Goal: Task Accomplishment & Management: Complete application form

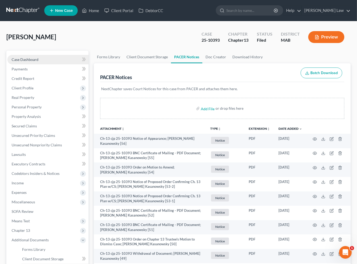
click at [37, 62] on span "Case Dashboard" at bounding box center [25, 59] width 27 height 4
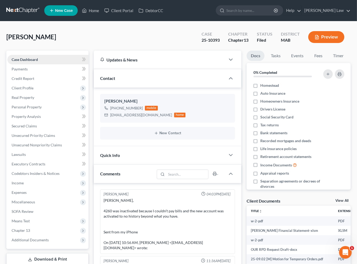
scroll to position [1550, 0]
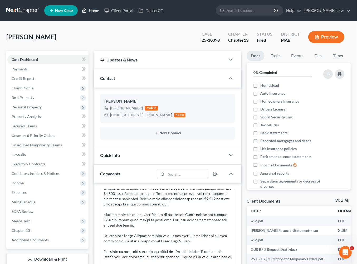
click at [102, 13] on link "Home" at bounding box center [90, 10] width 22 height 9
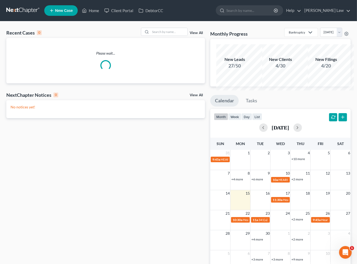
click at [164, 38] on div "Recent Cases 0 View All" at bounding box center [105, 33] width 199 height 10
click at [161, 36] on input "search" at bounding box center [169, 32] width 37 height 8
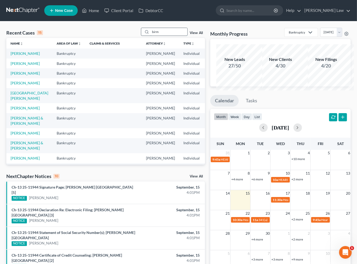
type input "birm"
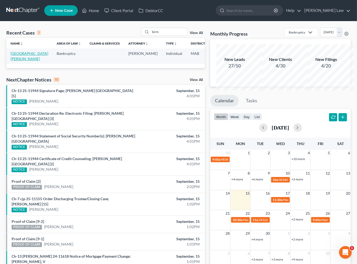
click at [25, 61] on link "[GEOGRAPHIC_DATA][PERSON_NAME]" at bounding box center [30, 56] width 38 height 10
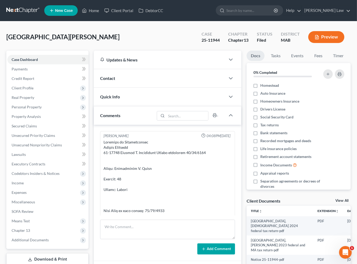
scroll to position [3190, 0]
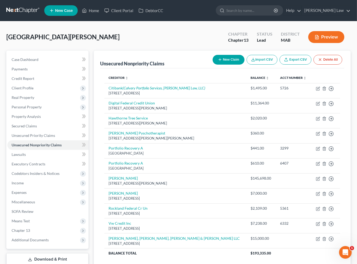
click at [67, 13] on link "New Case" at bounding box center [60, 10] width 33 height 11
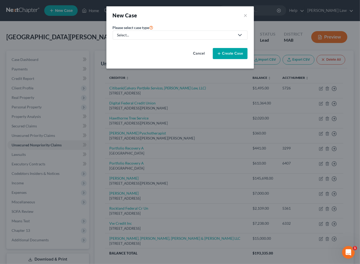
click at [118, 38] on div "Select..." at bounding box center [176, 34] width 118 height 5
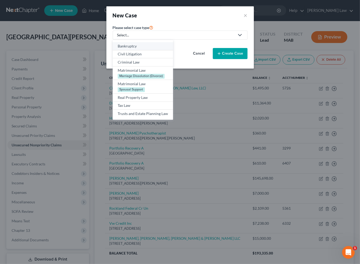
click at [118, 49] on div "Bankruptcy" at bounding box center [143, 45] width 50 height 5
select select "39"
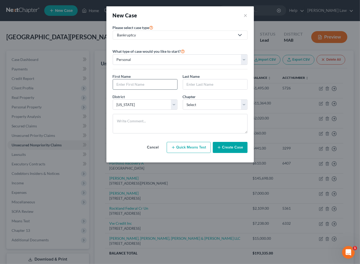
click at [133, 89] on input "text" at bounding box center [145, 84] width 64 height 10
type input "Jessica"
type input "Delio-Guirand"
click at [248, 110] on select "Select 7 11 12 13" at bounding box center [215, 104] width 65 height 11
select select "0"
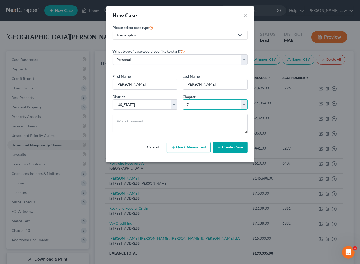
click at [183, 110] on select "Select 7 11 12 13" at bounding box center [215, 104] width 65 height 11
click at [243, 153] on button "Create Case" at bounding box center [230, 147] width 35 height 11
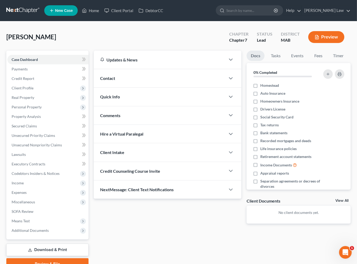
click at [114, 81] on span "Contact" at bounding box center [107, 78] width 15 height 5
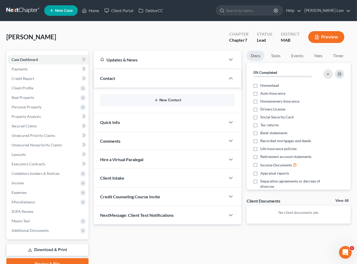
click at [159, 102] on button "New Contact" at bounding box center [167, 100] width 127 height 4
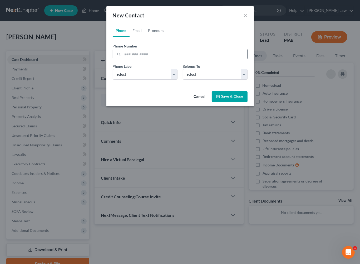
click at [135, 59] on input "tel" at bounding box center [185, 54] width 125 height 10
type input "6314024700"
click at [172, 80] on select "Select Mobile Home Work Other" at bounding box center [145, 74] width 65 height 11
select select "0"
click at [113, 80] on select "Select Mobile Home Work Other" at bounding box center [145, 74] width 65 height 11
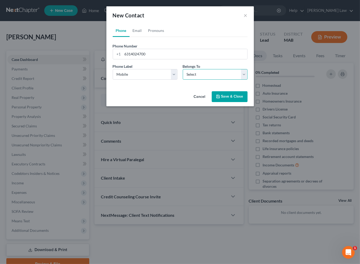
click at [248, 80] on select "Select Client Other" at bounding box center [215, 74] width 65 height 11
select select "0"
click at [183, 80] on select "Select Client Other" at bounding box center [215, 74] width 65 height 11
click at [239, 102] on button "Save & Close" at bounding box center [230, 96] width 36 height 11
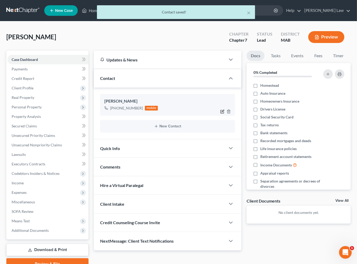
click at [222, 112] on icon "button" at bounding box center [223, 111] width 2 height 2
select select "0"
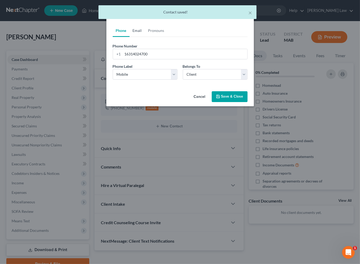
click at [130, 37] on link "Email" at bounding box center [138, 30] width 16 height 13
click at [140, 59] on input "email" at bounding box center [185, 54] width 125 height 10
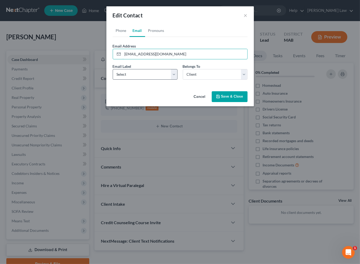
type input "deliojn@gmail.com"
click at [177, 80] on select "Select Home Work Other" at bounding box center [145, 74] width 65 height 11
select select "0"
click at [113, 80] on select "Select Home Work Other" at bounding box center [145, 74] width 65 height 11
click at [248, 102] on button "Save & Close" at bounding box center [230, 96] width 36 height 11
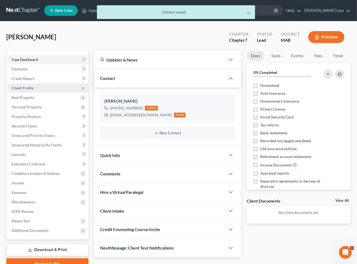
click at [33, 90] on span "Client Profile" at bounding box center [23, 88] width 22 height 4
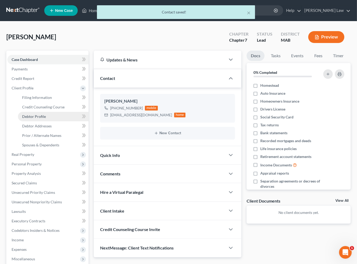
click at [39, 119] on span "Debtor Profile" at bounding box center [34, 116] width 24 height 4
select select "0"
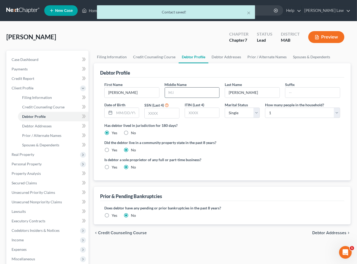
click at [175, 98] on input "text" at bounding box center [192, 93] width 55 height 10
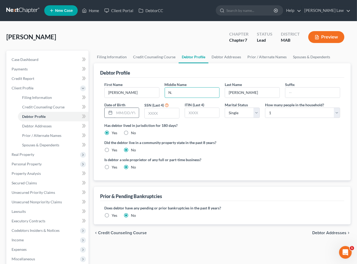
type input "N."
click at [127, 118] on input "text" at bounding box center [126, 113] width 25 height 10
type input "06/01/1989"
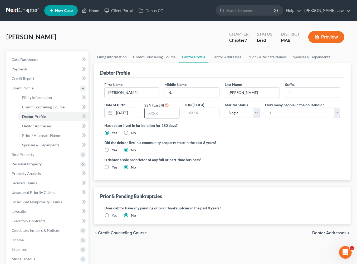
click at [161, 118] on input "text" at bounding box center [162, 113] width 35 height 10
type input "8896"
click at [255, 118] on select "Select Single Married Separated Divorced Widowed" at bounding box center [242, 113] width 35 height 11
select select "2"
click at [225, 118] on select "Select Single Married Separated Divorced Widowed" at bounding box center [242, 113] width 35 height 11
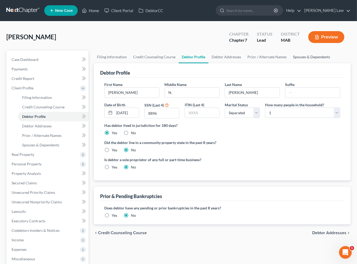
click at [290, 63] on link "Spouses & Dependents" at bounding box center [311, 57] width 43 height 13
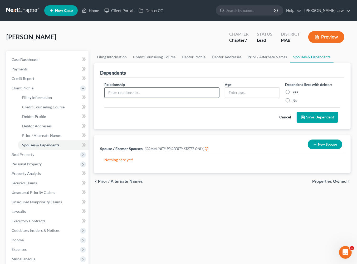
click at [149, 98] on input "text" at bounding box center [162, 93] width 115 height 10
type input "Son"
type input "9"
click at [293, 95] on label "Yes" at bounding box center [296, 91] width 6 height 5
click at [295, 93] on input "Yes" at bounding box center [296, 90] width 3 height 3
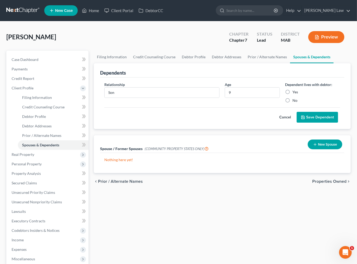
radio input "true"
click at [305, 123] on button "Save Dependent" at bounding box center [317, 117] width 41 height 11
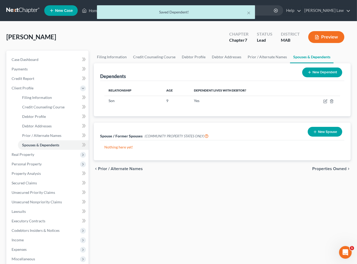
click at [320, 77] on button "New Dependent" at bounding box center [322, 72] width 40 height 10
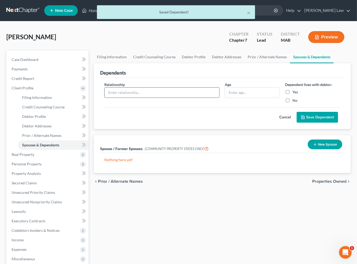
click at [140, 98] on input "text" at bounding box center [162, 93] width 115 height 10
type input "Daughter"
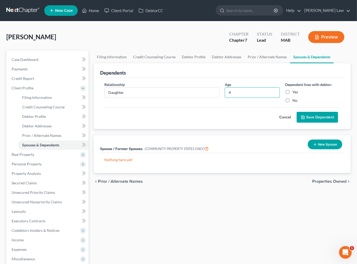
type input "4"
click at [293, 95] on label "Yes" at bounding box center [296, 91] width 6 height 5
click at [295, 93] on input "Yes" at bounding box center [296, 90] width 3 height 3
radio input "true"
click at [245, 63] on link "Debtor Addresses" at bounding box center [227, 57] width 36 height 13
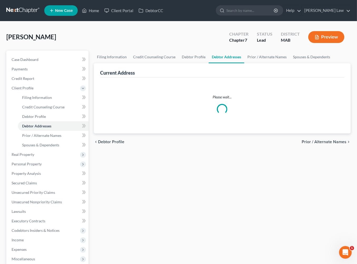
select select "0"
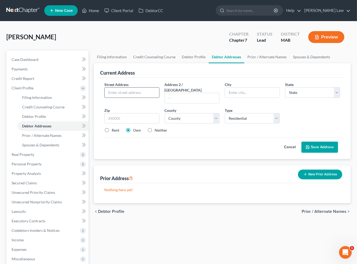
click at [147, 98] on input "text" at bounding box center [132, 93] width 55 height 10
type input "1906 Founders Way"
type input "Saugus"
click at [306, 98] on select "State AL AK AR AZ CA CO CT DE DC FL GA GU HI ID IL IN IA KS KY LA ME MD MA MI M…" at bounding box center [312, 92] width 55 height 11
select select "22"
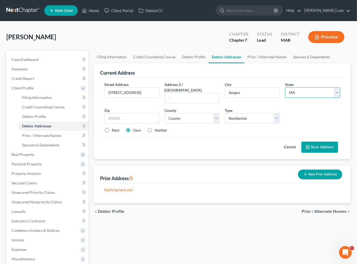
click at [285, 98] on select "State AL AK AR AZ CA CO CT DE DC FL GA GU HI ID IL IN IA KS KY LA ME MD MA MI M…" at bounding box center [312, 92] width 55 height 11
click at [133, 124] on input "text" at bounding box center [131, 118] width 55 height 11
type input "01906"
click at [217, 124] on select "County Barnstable County Berkshire County Bristol County Dukes County Essex Cou…" at bounding box center [192, 118] width 55 height 11
select select "4"
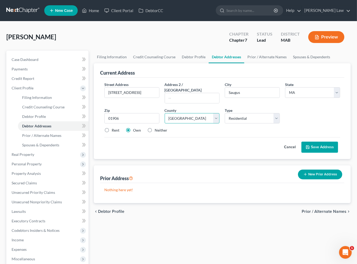
click at [166, 124] on select "County Barnstable County Berkshire County Bristol County Dukes County Essex Cou…" at bounding box center [192, 118] width 55 height 11
click at [304, 153] on button "Save Address" at bounding box center [320, 147] width 37 height 11
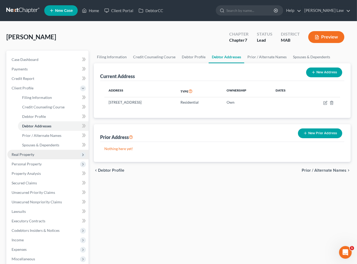
click at [26, 157] on span "Real Property" at bounding box center [23, 154] width 23 height 4
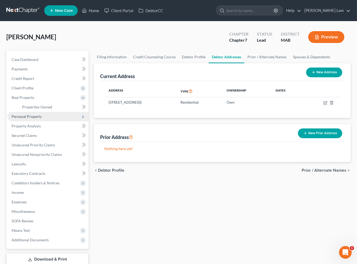
click at [42, 119] on span "Personal Property" at bounding box center [27, 116] width 30 height 4
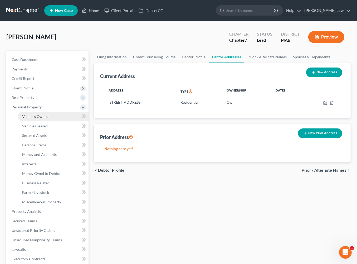
click at [48, 119] on span "Vehicles Owned" at bounding box center [35, 116] width 26 height 4
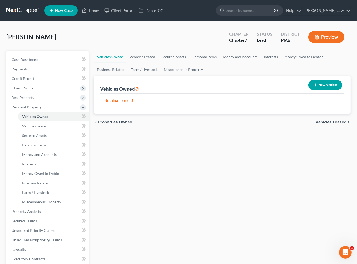
click at [308, 90] on button "New Vehicle" at bounding box center [325, 85] width 34 height 10
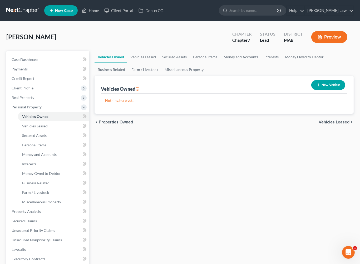
select select "0"
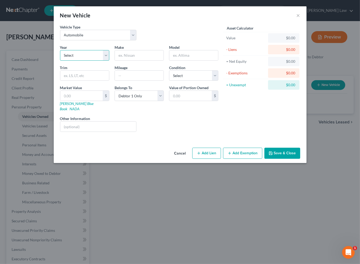
click at [90, 61] on select "Select 2026 2025 2024 2023 2022 2021 2020 2019 2018 2017 2016 2015 2014 2013 20…" at bounding box center [84, 55] width 49 height 11
select select "2"
click at [60, 61] on select "Select 2026 2025 2024 2023 2022 2021 2020 2019 2018 2017 2016 2015 2014 2013 20…" at bounding box center [84, 55] width 49 height 11
click at [140, 60] on input "text" at bounding box center [139, 55] width 49 height 10
type input "Hyundai"
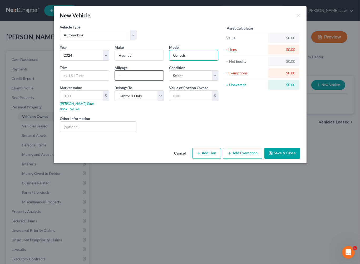
type input "Genesis"
click at [127, 81] on input "text" at bounding box center [139, 76] width 49 height 10
type input "29005"
click at [60, 121] on label "Other Information" at bounding box center [75, 119] width 30 height 6
click at [60, 132] on input "text" at bounding box center [98, 127] width 76 height 10
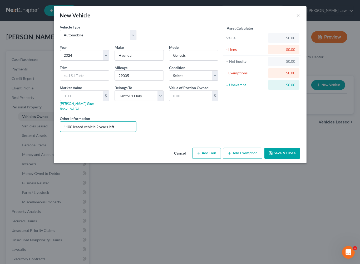
type input "1100 leased vehicle 2 years left"
click at [300, 159] on button "Save & Close" at bounding box center [283, 153] width 36 height 11
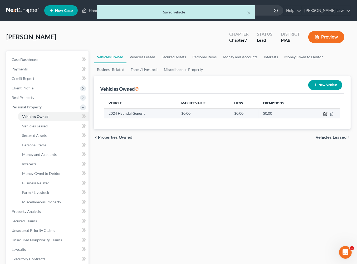
click at [323, 116] on icon "button" at bounding box center [325, 114] width 4 height 4
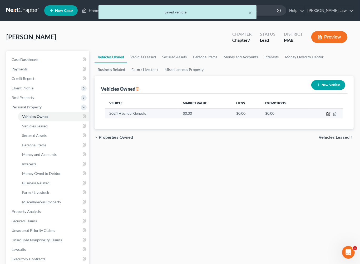
select select "0"
select select "2"
select select "0"
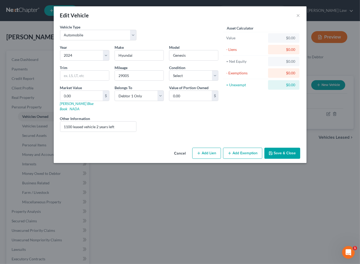
click at [300, 159] on button "Save & Close" at bounding box center [283, 153] width 36 height 11
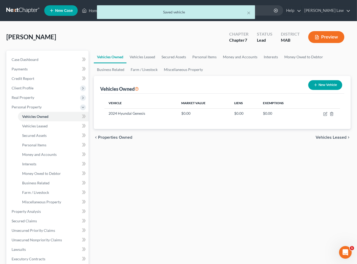
click at [314, 87] on icon "button" at bounding box center [316, 85] width 4 height 4
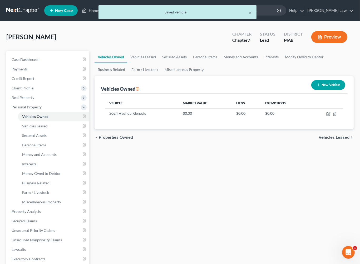
select select "0"
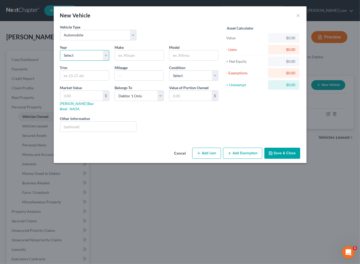
click at [89, 61] on select "Select 2026 2025 2024 2023 2022 2021 2020 2019 2018 2017 2016 2015 2014 2013 20…" at bounding box center [84, 55] width 49 height 11
click at [60, 61] on select "Select 2026 2025 2024 2023 2022 2021 2020 2019 2018 2017 2016 2015 2014 2013 20…" at bounding box center [84, 55] width 49 height 11
click at [88, 61] on select "Select 2026 2025 2024 2023 2022 2021 2020 2019 2018 2017 2016 2015 2014 2013 20…" at bounding box center [84, 55] width 49 height 11
select select "5"
click at [60, 61] on select "Select 2026 2025 2024 2023 2022 2021 2020 2019 2018 2017 2016 2015 2014 2013 20…" at bounding box center [84, 55] width 49 height 11
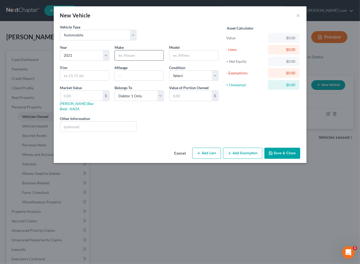
click at [135, 60] on input "text" at bounding box center [139, 55] width 49 height 10
type input "Hyundai"
type input "Palisades"
click at [64, 132] on input "text" at bounding box center [98, 127] width 76 height 10
click at [89, 61] on select "Select 2026 2025 2024 2023 2022 2021 2020 2019 2018 2017 2016 2015 2014 2013 20…" at bounding box center [84, 55] width 49 height 11
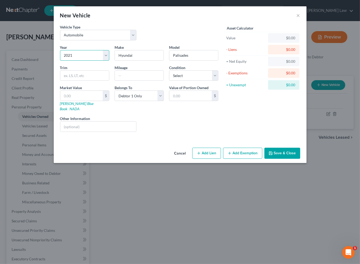
select select "2"
click at [60, 61] on select "Select 2026 2025 2024 2023 2022 2021 2020 2019 2018 2017 2016 2015 2014 2013 20…" at bounding box center [84, 55] width 49 height 11
click at [95, 132] on input "text" at bounding box center [98, 127] width 76 height 10
type input "Leased vehicle husband car went back July"
click at [300, 159] on button "Save & Close" at bounding box center [283, 153] width 36 height 11
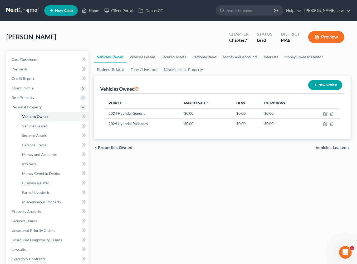
click at [220, 63] on link "Personal Items" at bounding box center [204, 57] width 31 height 13
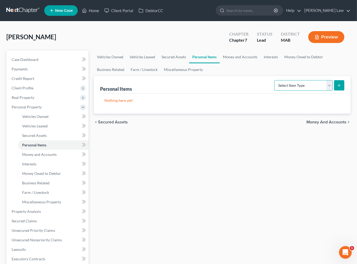
click at [326, 91] on select "Select Item Type Clothing Collectibles Of Value Electronics Firearms Household …" at bounding box center [303, 85] width 59 height 11
select select "clothing"
click at [274, 91] on select "Select Item Type Clothing Collectibles Of Value Electronics Firearms Household …" at bounding box center [303, 85] width 59 height 11
click at [334, 90] on button "submit" at bounding box center [339, 85] width 10 height 10
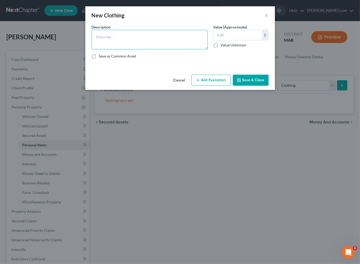
click at [118, 44] on textarea at bounding box center [150, 40] width 116 height 20
type textarea "Ordinary clothing"
type input "2,000"
click at [269, 86] on button "Save & Close" at bounding box center [251, 80] width 36 height 11
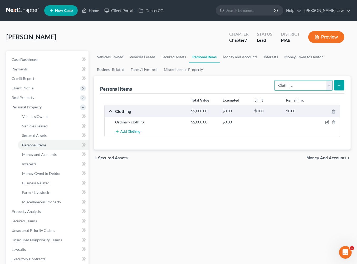
click at [323, 91] on select "Select Item Type Clothing Collectibles Of Value Electronics Firearms Household …" at bounding box center [303, 85] width 59 height 11
select select "electronics"
click at [274, 91] on select "Select Item Type Clothing Collectibles Of Value Electronics Firearms Household …" at bounding box center [303, 85] width 59 height 11
click at [337, 88] on icon "submit" at bounding box center [339, 85] width 4 height 4
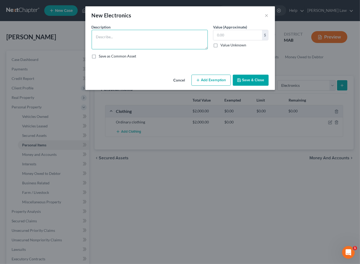
click at [124, 49] on textarea at bounding box center [150, 40] width 116 height 20
type textarea "Misc. Electronics"
type input "2,000"
click at [269, 86] on button "Save & Close" at bounding box center [251, 80] width 36 height 11
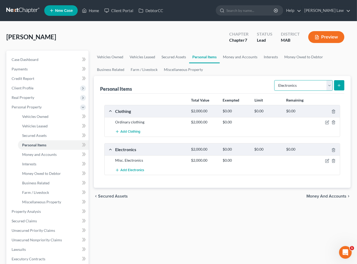
click at [324, 91] on select "Select Item Type Clothing Collectibles Of Value Electronics Firearms Household …" at bounding box center [303, 85] width 59 height 11
select select "household_goods"
click at [274, 91] on select "Select Item Type Clothing Collectibles Of Value Electronics Firearms Household …" at bounding box center [303, 85] width 59 height 11
click at [337, 88] on icon "submit" at bounding box center [339, 85] width 4 height 4
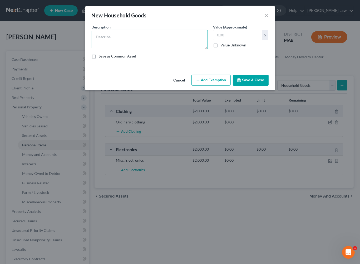
click at [167, 46] on textarea at bounding box center [150, 40] width 116 height 20
type textarea "Ordinary and usual household contents"
type input "3,000"
click at [269, 86] on button "Save & Close" at bounding box center [251, 80] width 36 height 11
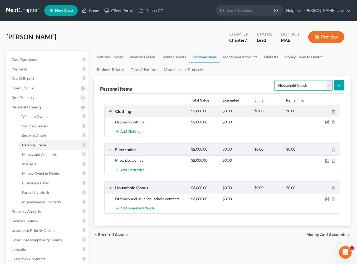
click at [326, 91] on select "Select Item Type Clothing Collectibles Of Value Electronics Firearms Household …" at bounding box center [303, 85] width 59 height 11
select select "jewelry"
click at [274, 91] on select "Select Item Type Clothing Collectibles Of Value Electronics Firearms Household …" at bounding box center [303, 85] width 59 height 11
click at [337, 88] on icon "submit" at bounding box center [339, 85] width 4 height 4
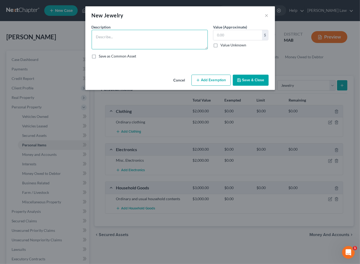
click at [151, 49] on textarea at bounding box center [150, 40] width 116 height 20
type textarea "Misc. Jewelry"
type input "1,000"
click at [241, 82] on icon "button" at bounding box center [239, 80] width 4 height 4
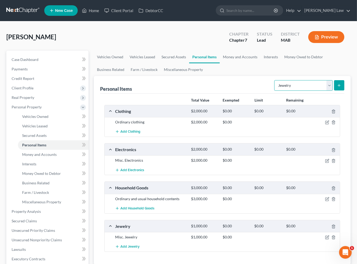
click at [322, 91] on select "Select Item Type Clothing Collectibles Of Value Electronics Firearms Household …" at bounding box center [303, 85] width 59 height 11
select select "pets"
click at [274, 91] on select "Select Item Type Clothing Collectibles Of Value Electronics Firearms Household …" at bounding box center [303, 85] width 59 height 11
click at [334, 90] on button "submit" at bounding box center [339, 85] width 10 height 10
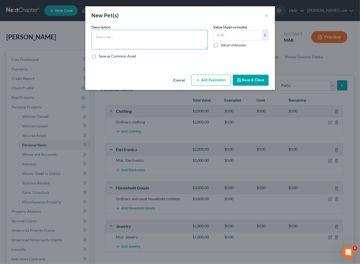
click at [118, 43] on textarea at bounding box center [150, 40] width 116 height 20
type textarea "1 dog (pet)"
type input "1.00"
click at [264, 86] on button "Save & Close" at bounding box center [251, 80] width 36 height 11
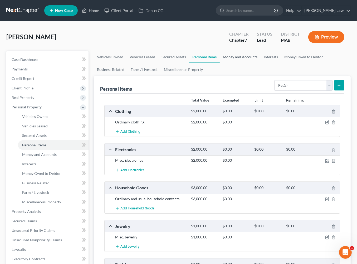
click at [261, 63] on link "Money and Accounts" at bounding box center [240, 57] width 41 height 13
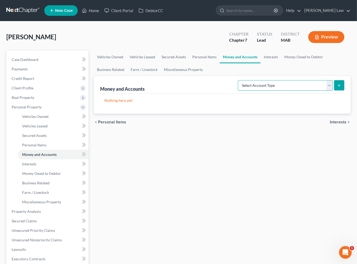
click at [323, 91] on select "Select Account Type Brokerage Cash on Hand Certificates of Deposit Checking Acc…" at bounding box center [285, 85] width 95 height 11
select select "checking"
click at [238, 91] on select "Select Account Type Brokerage Cash on Hand Certificates of Deposit Checking Acc…" at bounding box center [285, 85] width 95 height 11
click at [335, 90] on button "submit" at bounding box center [339, 85] width 10 height 10
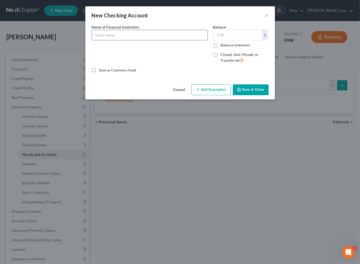
click at [101, 40] on input "text" at bounding box center [150, 35] width 116 height 10
type input "Bank of America"
type input "850.00"
click at [268, 95] on button "Save & Close" at bounding box center [251, 89] width 36 height 11
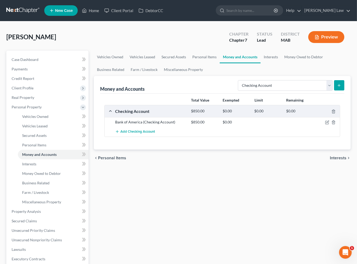
click at [337, 88] on icon "submit" at bounding box center [339, 85] width 4 height 4
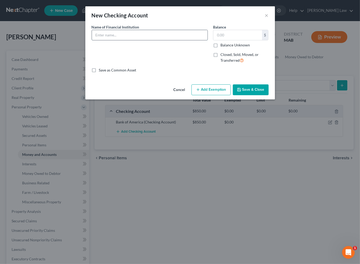
click at [128, 40] on input "text" at bounding box center [150, 35] width 116 height 10
type input "Bank of America"
type input "56.00"
click at [266, 95] on button "Save & Close" at bounding box center [251, 89] width 36 height 11
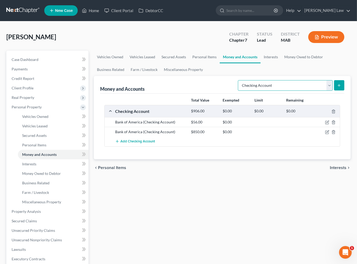
click at [324, 91] on select "Select Account Type Brokerage Cash on Hand Certificates of Deposit Checking Acc…" at bounding box center [285, 85] width 95 height 11
select select "security_deposits"
click at [238, 91] on select "Select Account Type Brokerage Cash on Hand Certificates of Deposit Checking Acc…" at bounding box center [285, 85] width 95 height 11
click at [337, 88] on icon "submit" at bounding box center [339, 85] width 4 height 4
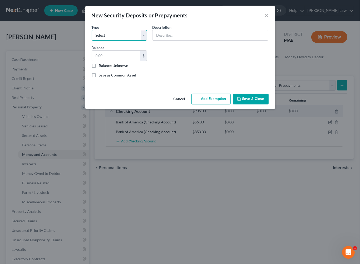
click at [137, 41] on select "Select Electric Gas Heating Oil Security Deposit On Rental Unit Prepaid Rent Te…" at bounding box center [120, 35] width 56 height 11
select select "3"
click at [92, 37] on select "Select Electric Gas Heating Oil Security Deposit On Rental Unit Prepaid Rent Te…" at bounding box center [120, 35] width 56 height 11
click at [198, 40] on input "text" at bounding box center [211, 35] width 116 height 10
type input "Landlord security deposit"
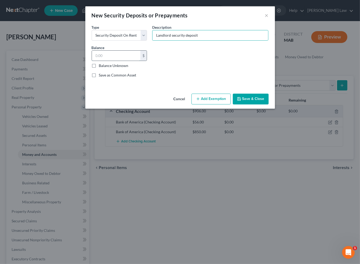
click at [106, 61] on input "text" at bounding box center [116, 56] width 49 height 10
type input "2,700.00"
click at [258, 105] on button "Save & Close" at bounding box center [251, 99] width 36 height 11
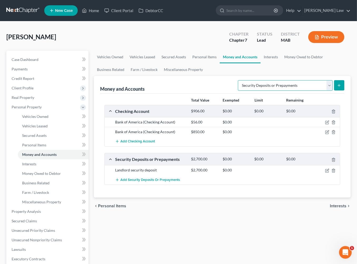
click at [324, 91] on select "Select Account Type Brokerage Cash on Hand Certificates of Deposit Checking Acc…" at bounding box center [285, 85] width 95 height 11
click at [281, 63] on link "Interests" at bounding box center [271, 57] width 21 height 13
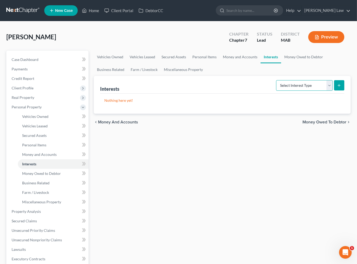
click at [322, 91] on select "Select Interest Type 401K Annuity Bond Education IRA Government Bond Government…" at bounding box center [304, 85] width 57 height 11
select select "incorporated_business"
click at [276, 91] on select "Select Interest Type 401K Annuity Bond Education IRA Government Bond Government…" at bounding box center [304, 85] width 57 height 11
click at [334, 90] on button "submit" at bounding box center [339, 85] width 10 height 10
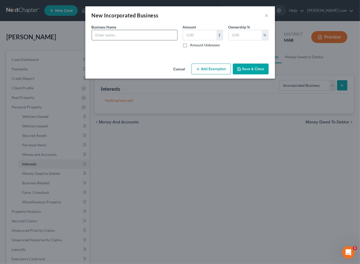
click at [102, 40] on input "text" at bounding box center [134, 35] width 85 height 10
type input "Relation All Psychotherapy PLLC"
click at [259, 40] on input "text" at bounding box center [245, 35] width 33 height 10
type input "100"
click at [159, 40] on input "Relation All Psychotherapy PLLC" at bounding box center [134, 35] width 85 height 10
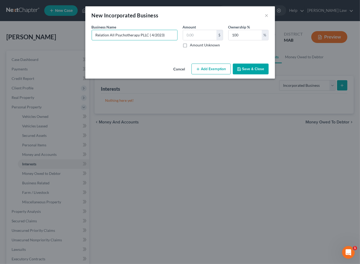
type input "Relation All Psychotherapy PLLC ( 4/2023)"
click at [269, 75] on button "Save & Close" at bounding box center [251, 69] width 36 height 11
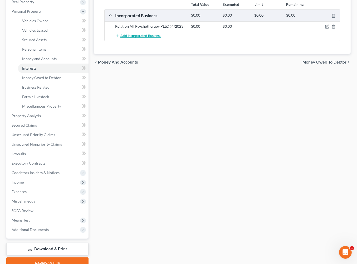
scroll to position [95, 0]
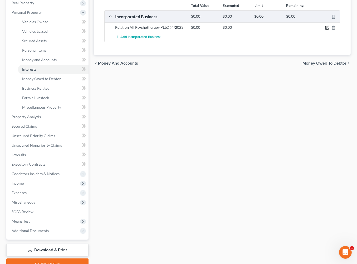
click at [325, 30] on icon "button" at bounding box center [327, 28] width 4 height 4
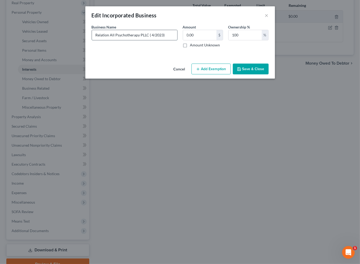
click at [144, 40] on input "Relation All Psychotherapy PLLC ( 4/2023)" at bounding box center [134, 35] width 85 height 10
type input "Relation All Psychotherapy PLLC (4/2023)"
click at [266, 75] on button "Save & Close" at bounding box center [251, 69] width 36 height 11
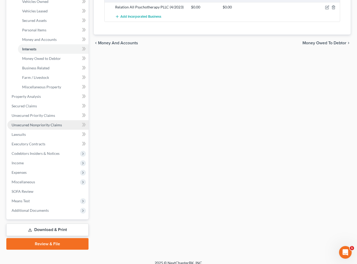
scroll to position [127, 0]
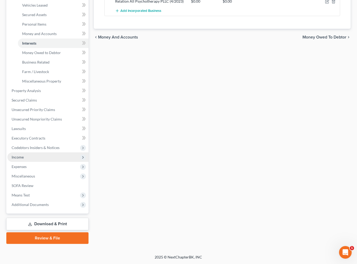
click at [30, 162] on span "Income" at bounding box center [47, 156] width 81 height 9
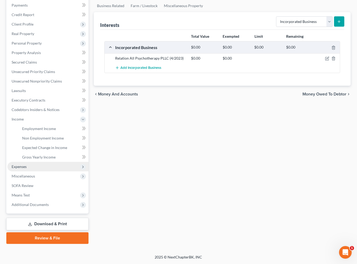
click at [21, 164] on span "Expenses" at bounding box center [19, 166] width 15 height 4
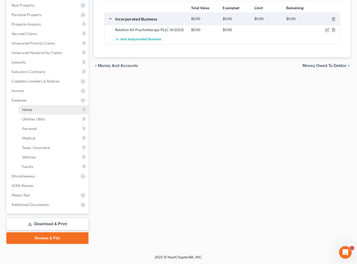
click at [36, 114] on link "Home" at bounding box center [53, 109] width 71 height 9
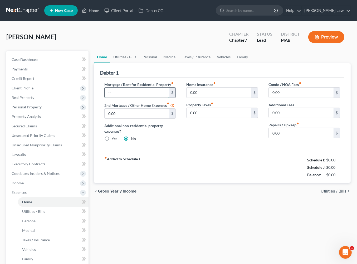
click at [121, 98] on input "text" at bounding box center [137, 93] width 65 height 10
type input "3,825.00"
click at [209, 98] on input "0.00" at bounding box center [219, 93] width 65 height 10
type input "30.00"
click at [131, 63] on link "Utilities / Bills" at bounding box center [124, 57] width 29 height 13
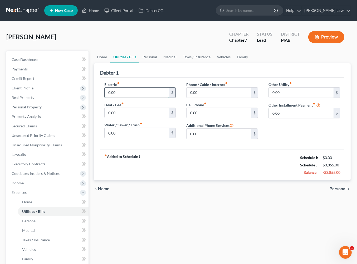
click at [125, 98] on input "0.00" at bounding box center [137, 93] width 65 height 10
type input "800.00"
click at [121, 138] on input "0.00" at bounding box center [137, 133] width 65 height 10
type input "205.00"
click at [209, 118] on input "0.00" at bounding box center [219, 113] width 65 height 10
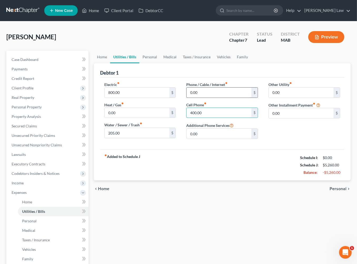
type input "400.00"
click at [207, 98] on input "0.00" at bounding box center [219, 93] width 65 height 10
type input "166"
click at [160, 63] on link "Personal" at bounding box center [149, 57] width 21 height 13
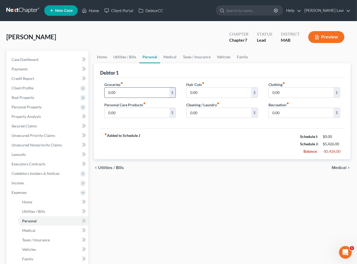
click at [121, 98] on input "0.00" at bounding box center [137, 93] width 65 height 10
type input "1,200.0"
click at [234, 63] on link "Vehicles" at bounding box center [224, 57] width 20 height 13
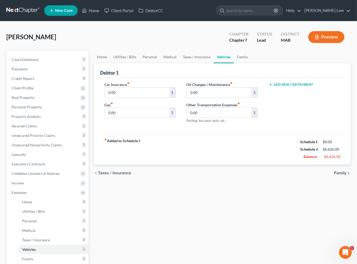
click at [234, 63] on link "Vehicles" at bounding box center [224, 57] width 20 height 13
click at [290, 87] on div "Add New Car Payment" at bounding box center [305, 84] width 72 height 5
click at [290, 87] on button "Add New Car Payment" at bounding box center [291, 85] width 45 height 4
click at [289, 98] on input "text" at bounding box center [298, 93] width 58 height 10
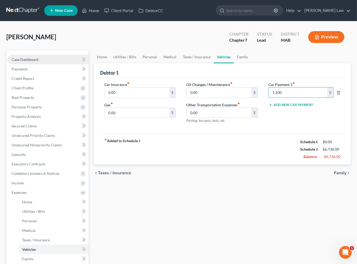
type input "1,100"
click at [38, 62] on span "Case Dashboard" at bounding box center [25, 59] width 27 height 4
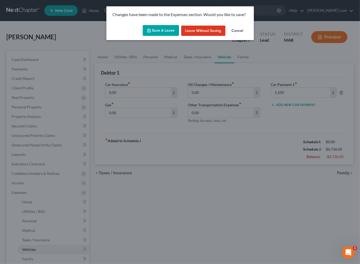
click at [161, 36] on button "Save & Leave" at bounding box center [161, 30] width 36 height 11
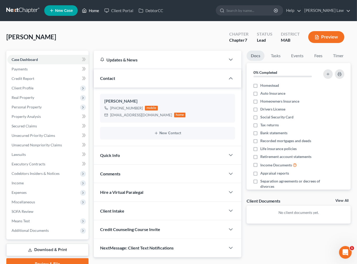
click at [102, 14] on link "Home" at bounding box center [90, 10] width 22 height 9
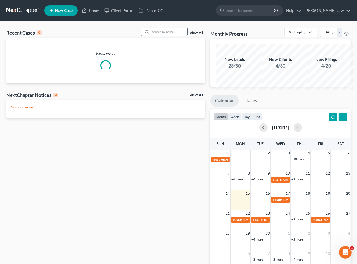
click at [151, 36] on input "search" at bounding box center [169, 32] width 37 height 8
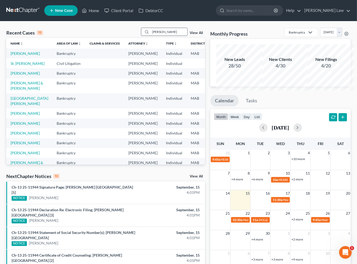
type input "john"
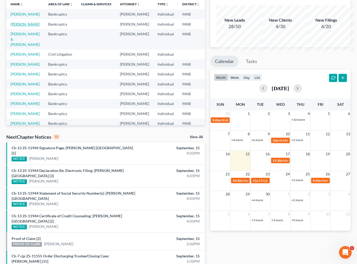
click at [20, 26] on link "[PERSON_NAME]" at bounding box center [25, 24] width 29 height 4
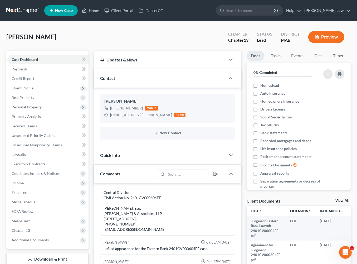
scroll to position [1, 0]
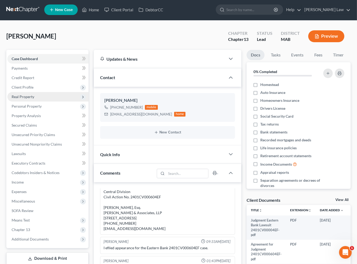
click at [39, 101] on span "Real Property" at bounding box center [47, 96] width 81 height 9
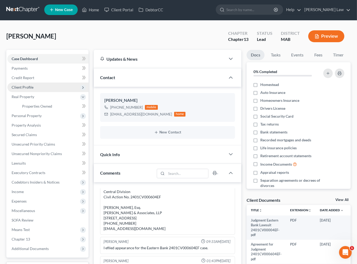
click at [28, 89] on span "Client Profile" at bounding box center [23, 87] width 22 height 4
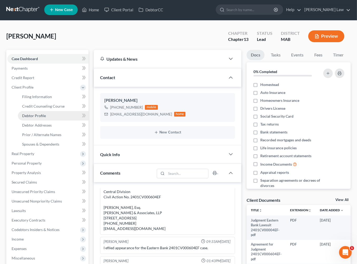
click at [42, 118] on span "Debtor Profile" at bounding box center [34, 115] width 24 height 4
select select "0"
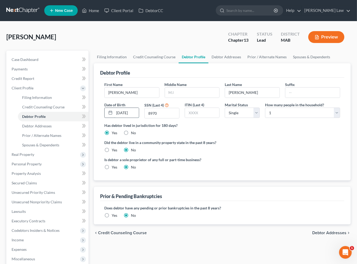
click at [126, 118] on input "03/30/1965" at bounding box center [126, 113] width 25 height 10
click at [244, 63] on link "Debtor Addresses" at bounding box center [226, 57] width 36 height 13
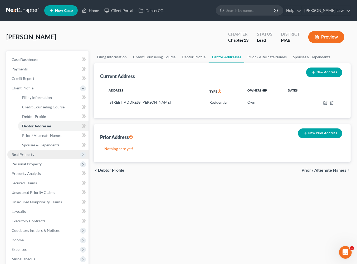
click at [26, 157] on span "Real Property" at bounding box center [23, 154] width 23 height 4
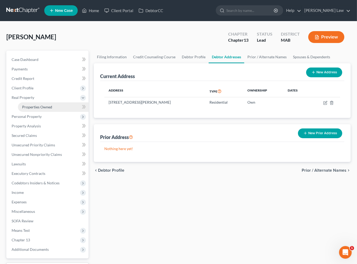
click at [42, 109] on span "Properties Owned" at bounding box center [37, 107] width 30 height 4
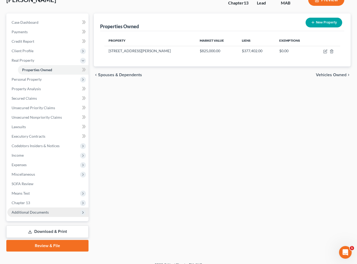
scroll to position [120, 0]
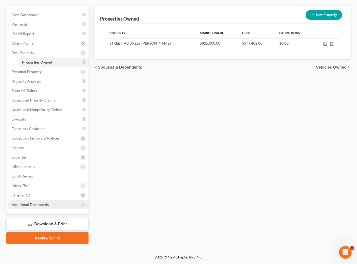
click at [43, 202] on span "Additional Documents" at bounding box center [30, 204] width 37 height 4
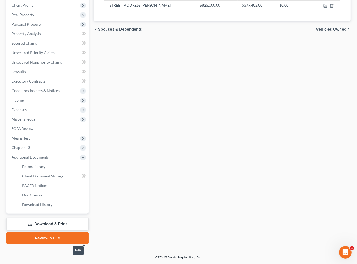
click at [80, 181] on span at bounding box center [83, 177] width 9 height 8
click at [64, 178] on span "Client Document Storage" at bounding box center [42, 176] width 41 height 4
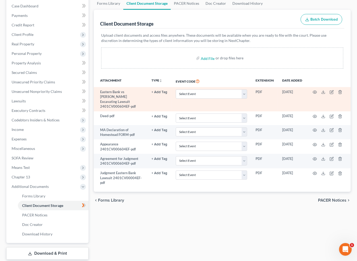
scroll to position [75, 0]
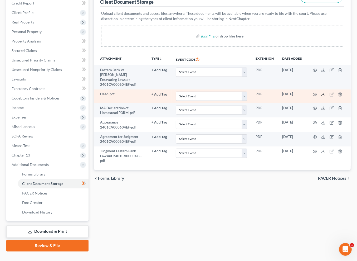
click at [326, 96] on icon at bounding box center [323, 94] width 4 height 4
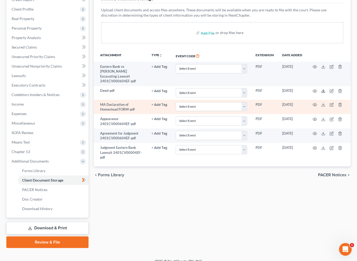
scroll to position [79, 0]
click at [326, 106] on icon at bounding box center [323, 104] width 4 height 4
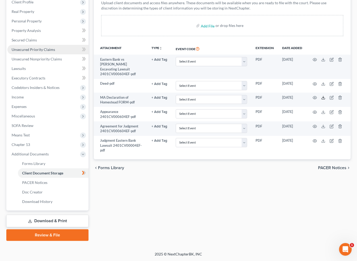
scroll to position [69, 0]
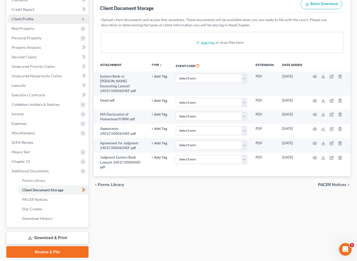
click at [33, 21] on span "Client Profile" at bounding box center [23, 19] width 22 height 4
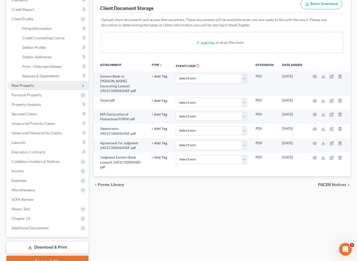
click at [34, 88] on span "Real Property" at bounding box center [23, 85] width 23 height 4
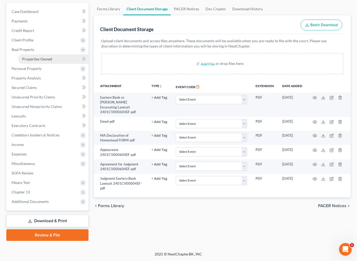
click at [45, 61] on span "Properties Owned" at bounding box center [37, 59] width 30 height 4
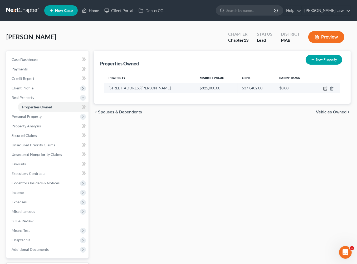
click at [325, 89] on icon "button" at bounding box center [326, 88] width 2 height 2
select select "22"
select select "10"
select select "0"
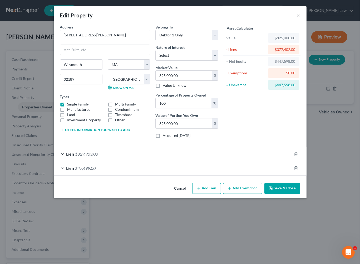
click at [259, 194] on button "Add Exemption" at bounding box center [242, 188] width 39 height 11
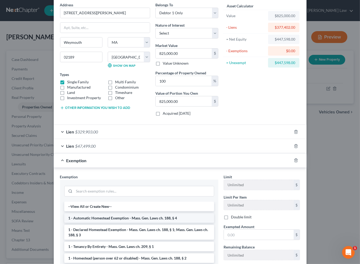
scroll to position [85, 0]
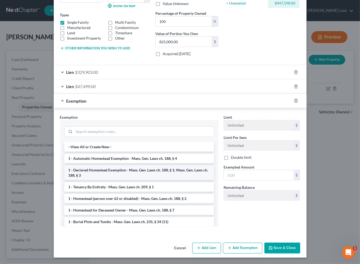
click at [105, 180] on li "1 - Declared Homestead Exemption - Mass. Gen. Laws ch. 188, § 1; Mass. Gen. Law…" at bounding box center [139, 172] width 150 height 15
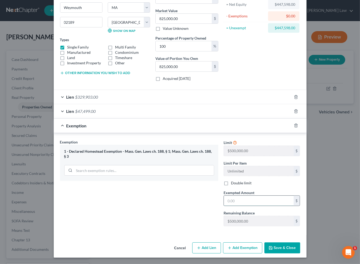
click at [255, 206] on input "text" at bounding box center [259, 201] width 70 height 10
type input "1,000,000"
click at [300, 246] on button "Save & Close" at bounding box center [283, 247] width 36 height 11
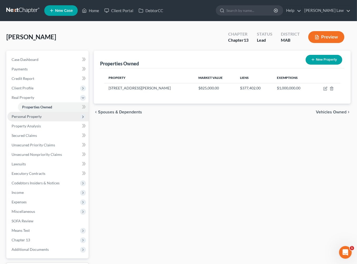
click at [32, 121] on span "Personal Property" at bounding box center [47, 116] width 81 height 9
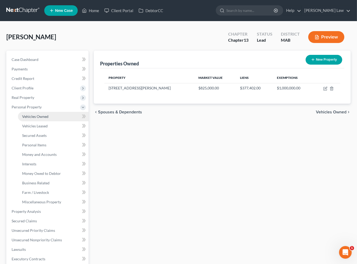
click at [32, 119] on span "Vehicles Owned" at bounding box center [35, 116] width 26 height 4
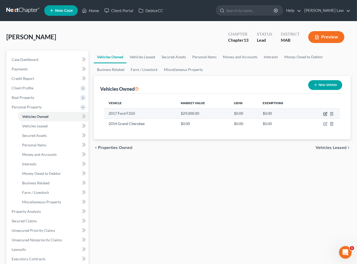
click at [323, 116] on icon "button" at bounding box center [325, 114] width 4 height 4
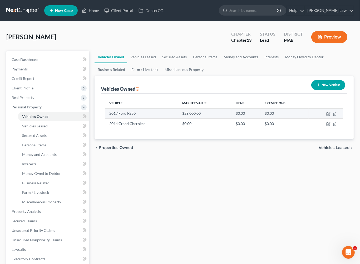
select select "0"
select select "9"
select select "0"
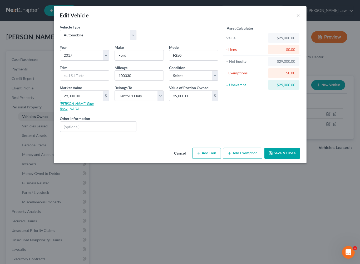
click at [60, 111] on link "Kelly Blue Book" at bounding box center [77, 106] width 34 height 10
click at [73, 101] on input "29,000.00" at bounding box center [81, 96] width 42 height 10
type input "2"
type input "2.00"
type input "22"
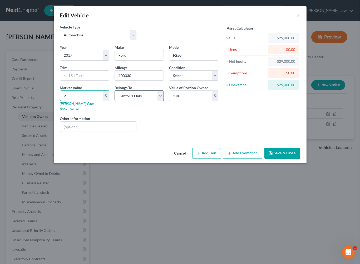
type input "22.00"
type input "226"
type input "226.00"
type input "2266"
type input "2,266.00"
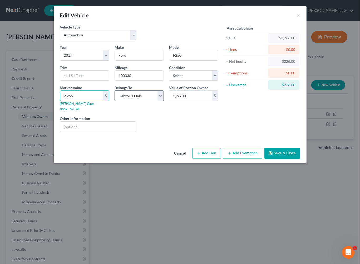
type input "2,2665"
type input "22,665.00"
type input "22,665"
click at [257, 159] on button "Add Exemption" at bounding box center [242, 153] width 39 height 11
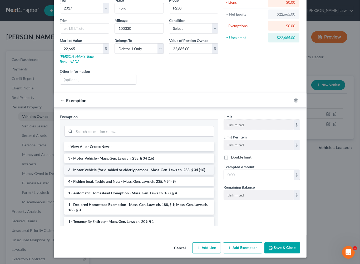
click at [135, 174] on li "3 - Motor Vehicle (for disabled or elderly person) - Mass. Gen. Laws ch. 235, §…" at bounding box center [139, 169] width 150 height 9
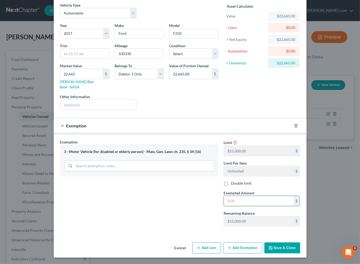
click at [262, 196] on input "text" at bounding box center [259, 201] width 70 height 10
type input "15,000"
click at [300, 242] on button "Save & Close" at bounding box center [283, 247] width 36 height 11
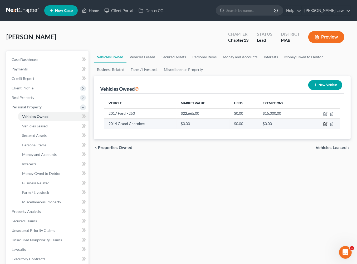
click at [323, 126] on icon "button" at bounding box center [325, 124] width 4 height 4
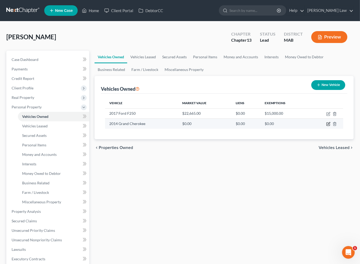
select select "0"
select select "12"
select select "0"
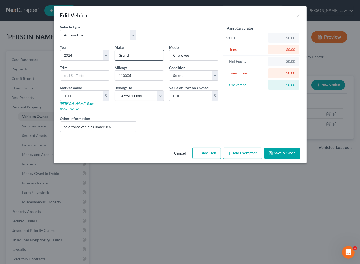
click at [143, 60] on input "Grand" at bounding box center [139, 55] width 49 height 10
type input "G"
type input "Jeep"
type input "Grand Cherokee"
click at [60, 111] on link "Kelly Blue Book" at bounding box center [77, 106] width 34 height 10
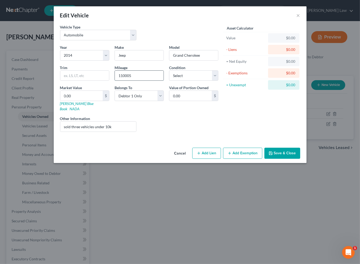
drag, startPoint x: 125, startPoint y: 91, endPoint x: 130, endPoint y: 90, distance: 5.6
click at [125, 81] on input "110005" at bounding box center [139, 76] width 49 height 10
drag, startPoint x: 83, startPoint y: 100, endPoint x: 47, endPoint y: 98, distance: 35.6
click at [57, 98] on div "Year Select 2026 2025 2024 2023 2022 2021 2020 2019 2018 2017 2016 2015 2014 20…" at bounding box center [139, 90] width 164 height 91
drag, startPoint x: 129, startPoint y: 91, endPoint x: 77, endPoint y: 90, distance: 51.7
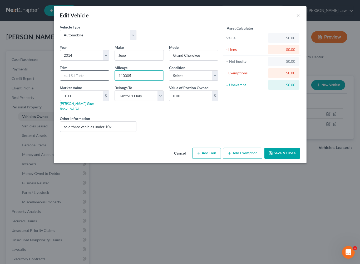
click at [77, 90] on div "Year Select 2026 2025 2024 2023 2022 2021 2020 2019 2018 2017 2016 2015 2014 20…" at bounding box center [139, 90] width 164 height 91
type input "120005"
click at [60, 101] on input "0.00" at bounding box center [81, 96] width 42 height 10
type input "6"
type input "6.00"
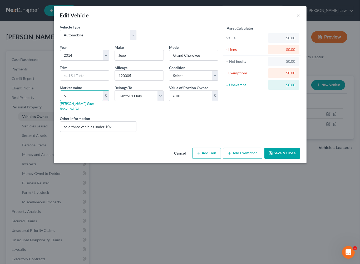
type input "60"
type input "60.00"
type input "600"
type input "600.00"
type input "6004"
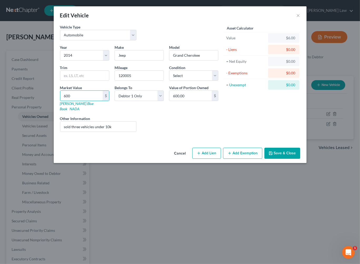
type input "6,004.00"
type input "6,004"
click at [298, 163] on div "Cancel Add Lien Add Lease Add Exemption Save & Close" at bounding box center [180, 153] width 253 height 17
drag, startPoint x: 96, startPoint y: 152, endPoint x: -2, endPoint y: 147, distance: 97.9
click at [0, 147] on html "Home New Case Client Portal DebtorCC Benner Law tbenner@tbennerlaw.com My Accou…" at bounding box center [180, 197] width 360 height 394
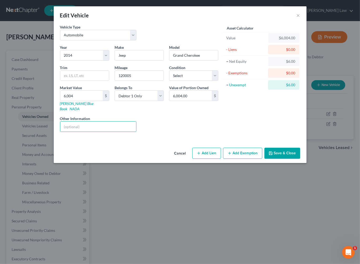
click at [299, 159] on button "Save & Close" at bounding box center [283, 153] width 36 height 11
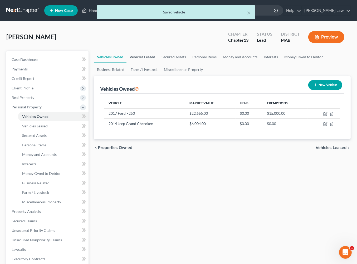
click at [150, 63] on link "Vehicles Leased" at bounding box center [143, 57] width 32 height 13
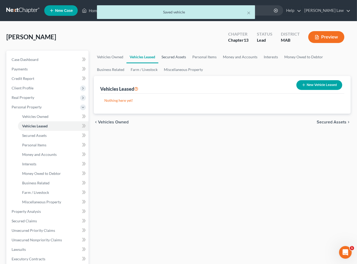
click at [189, 63] on link "Secured Assets" at bounding box center [173, 57] width 31 height 13
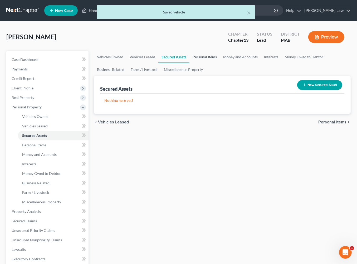
click at [220, 63] on link "Personal Items" at bounding box center [205, 57] width 31 height 13
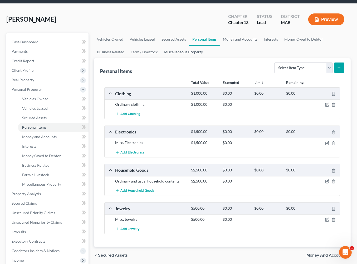
scroll to position [16, 0]
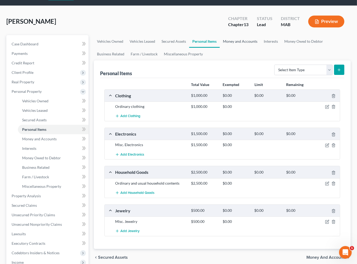
click at [261, 48] on link "Money and Accounts" at bounding box center [240, 41] width 41 height 13
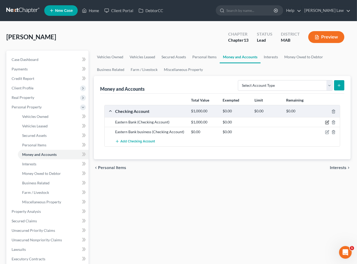
click at [325, 124] on icon "button" at bounding box center [327, 122] width 4 height 4
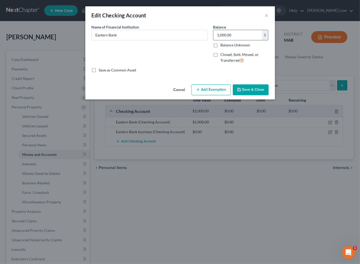
click at [247, 40] on input "1,000.00" at bounding box center [238, 35] width 49 height 10
type input "2,805.00"
click at [269, 95] on button "Save & Close" at bounding box center [251, 89] width 36 height 11
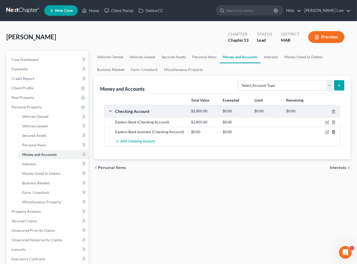
click at [332, 134] on icon "button" at bounding box center [334, 132] width 4 height 4
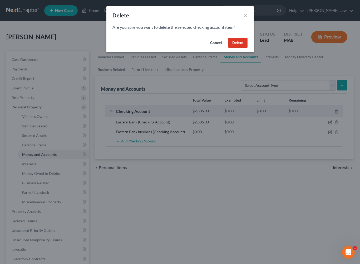
click at [248, 48] on button "Delete" at bounding box center [238, 43] width 19 height 11
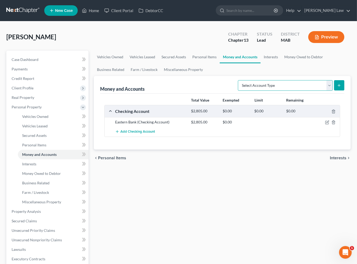
click at [322, 91] on select "Select Account Type Brokerage Cash on Hand Certificates of Deposit Checking Acc…" at bounding box center [285, 85] width 95 height 11
click at [325, 91] on select "Select Account Type Brokerage Cash on Hand Certificates of Deposit Checking Acc…" at bounding box center [285, 85] width 95 height 11
click at [281, 63] on link "Interests" at bounding box center [271, 57] width 21 height 13
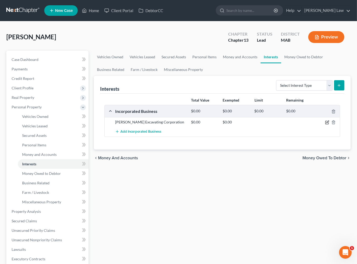
click at [325, 124] on icon "button" at bounding box center [327, 122] width 4 height 4
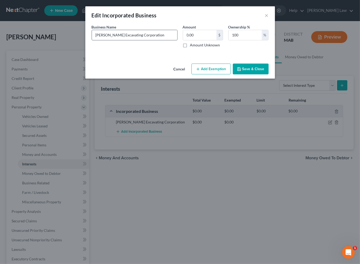
click at [142, 40] on input "Pagliaro Excavating Corporation" at bounding box center [134, 35] width 85 height 10
type input "Pagliaro Excavating Corporation (2018-2022)"
click at [269, 75] on button "Save & Close" at bounding box center [251, 69] width 36 height 11
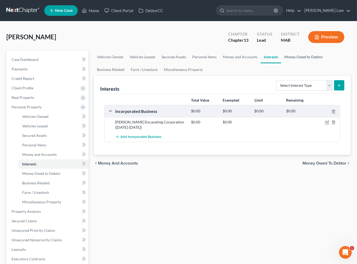
click at [281, 63] on link "Money Owed to Debtor" at bounding box center [303, 57] width 45 height 13
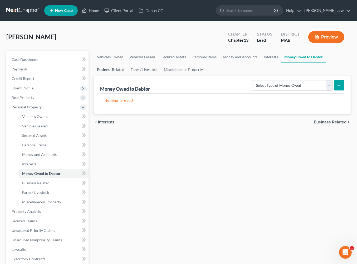
click at [128, 76] on link "Business Related" at bounding box center [111, 69] width 34 height 13
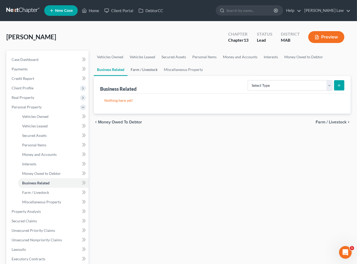
click at [161, 76] on link "Farm / Livestock" at bounding box center [144, 69] width 33 height 13
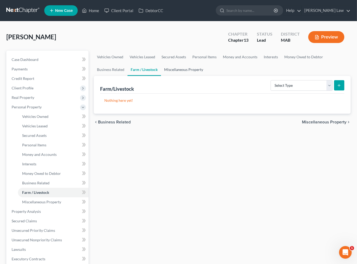
click at [206, 76] on link "Miscellaneous Property" at bounding box center [183, 69] width 45 height 13
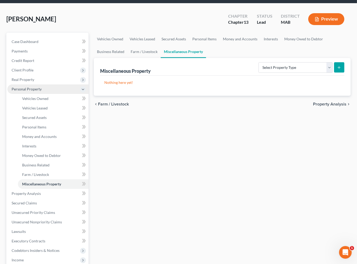
scroll to position [85, 0]
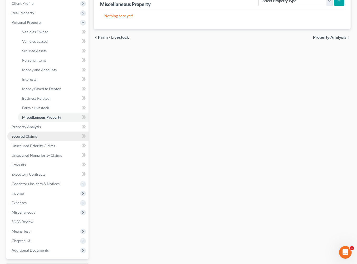
click at [35, 138] on span "Secured Claims" at bounding box center [24, 136] width 25 height 4
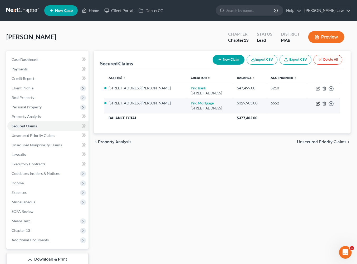
click at [316, 106] on icon "button" at bounding box center [318, 103] width 4 height 4
select select "36"
select select "10"
select select "2"
select select "0"
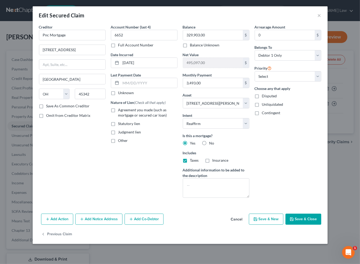
click at [118, 118] on label "Agreement you made (such as mortgage or secured car loan)" at bounding box center [147, 112] width 59 height 11
click at [120, 111] on input "Agreement you made (such as mortgage or secured car loan)" at bounding box center [121, 108] width 3 height 3
checkbox input "true"
drag, startPoint x: 310, startPoint y: 223, endPoint x: 306, endPoint y: 208, distance: 15.8
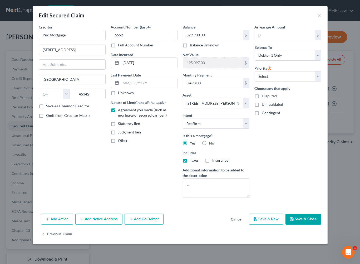
click at [310, 222] on button "Save & Close" at bounding box center [304, 219] width 36 height 11
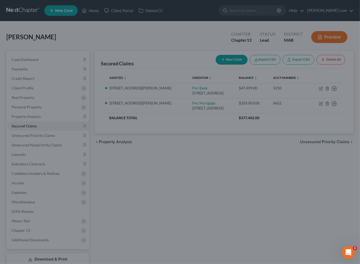
select select "10"
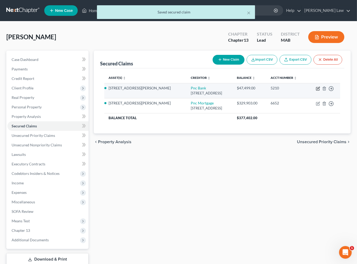
click at [316, 90] on icon "button" at bounding box center [317, 88] width 3 height 3
select select "36"
select select "2"
select select "0"
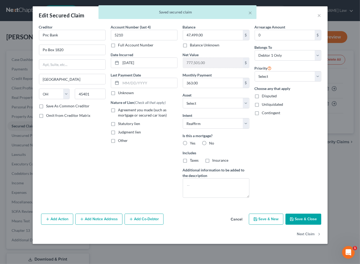
click at [118, 118] on label "Agreement you made (such as mortgage or secured car loan)" at bounding box center [147, 112] width 59 height 11
click at [120, 111] on input "Agreement you made (such as mortgage or secured car loan)" at bounding box center [121, 108] width 3 height 3
checkbox input "true"
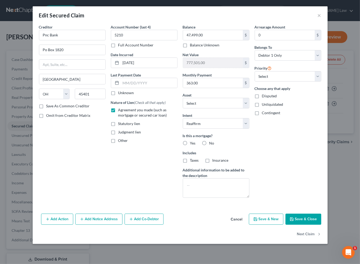
click at [190, 146] on label "Yes" at bounding box center [193, 142] width 6 height 5
click at [192, 144] on input "Yes" at bounding box center [193, 141] width 3 height 3
radio input "true"
click at [317, 225] on button "Save & Close" at bounding box center [304, 219] width 36 height 11
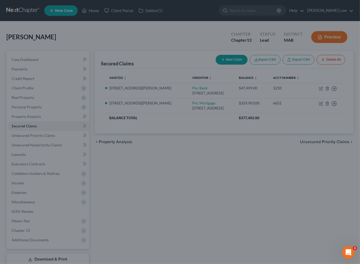
select select "10"
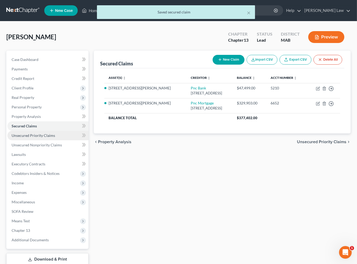
click at [55, 138] on span "Unsecured Priority Claims" at bounding box center [33, 135] width 43 height 4
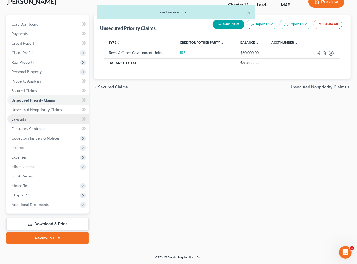
scroll to position [109, 0]
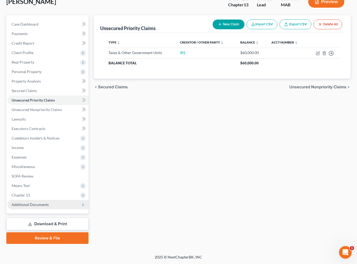
click at [43, 202] on span "Additional Documents" at bounding box center [30, 204] width 37 height 4
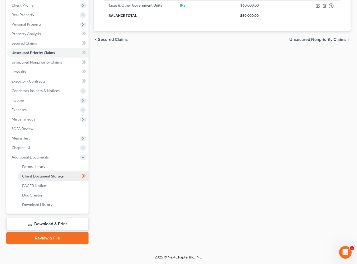
click at [64, 178] on span "Client Document Storage" at bounding box center [42, 176] width 41 height 4
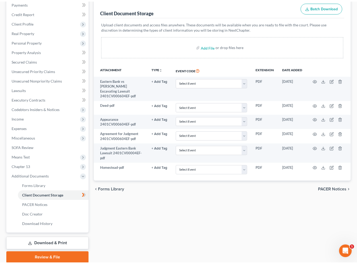
scroll to position [13, 0]
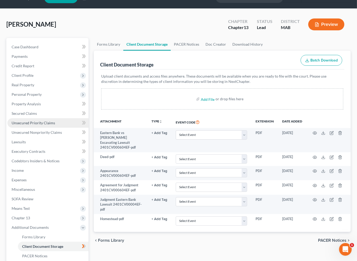
click at [41, 125] on span "Unsecured Priority Claims" at bounding box center [33, 122] width 43 height 4
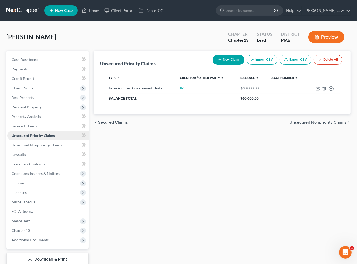
click at [54, 138] on span "Unsecured Priority Claims" at bounding box center [33, 135] width 43 height 4
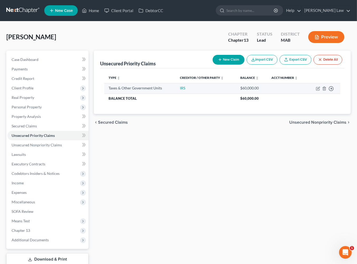
click at [313, 94] on td "Move to D Move to F Move to G Move to Notice Only" at bounding box center [323, 88] width 33 height 11
click at [316, 91] on icon "button" at bounding box center [318, 88] width 4 height 4
select select "0"
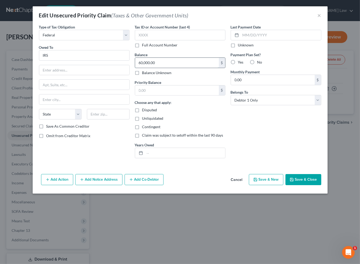
click at [180, 68] on input "60,000.00" at bounding box center [177, 63] width 84 height 10
type input "65,000"
click at [176, 95] on input "text" at bounding box center [177, 90] width 84 height 10
type input "0.00"
click at [313, 185] on button "Save & Close" at bounding box center [304, 179] width 36 height 11
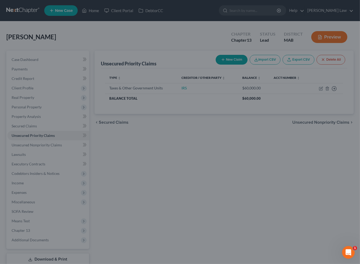
type input "65,000.00"
type input "0"
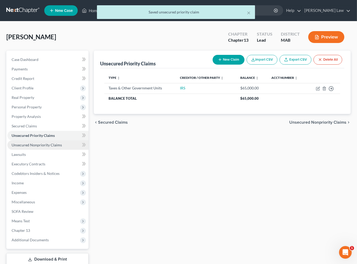
click at [45, 147] on span "Unsecured Nonpriority Claims" at bounding box center [37, 145] width 50 height 4
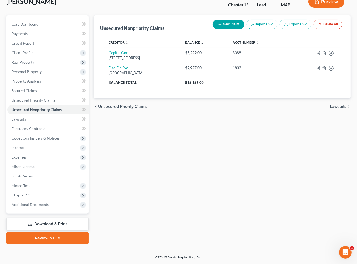
scroll to position [109, 0]
click at [49, 202] on span "Additional Documents" at bounding box center [30, 204] width 37 height 4
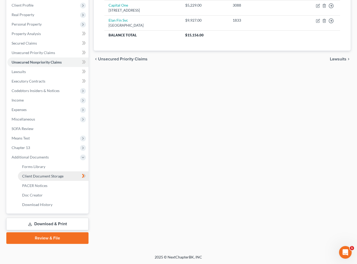
click at [64, 178] on span "Client Document Storage" at bounding box center [42, 176] width 41 height 4
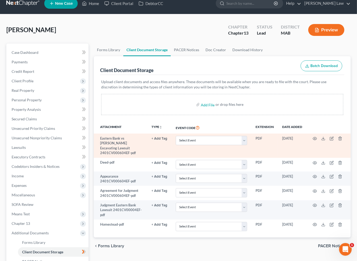
scroll to position [40, 0]
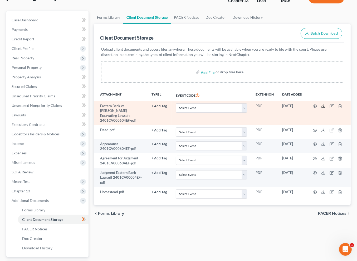
click at [324, 106] on polyline at bounding box center [324, 106] width 2 height 1
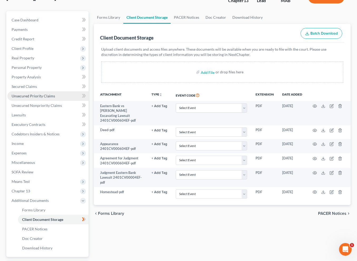
click at [43, 98] on span "Unsecured Priority Claims" at bounding box center [33, 96] width 43 height 4
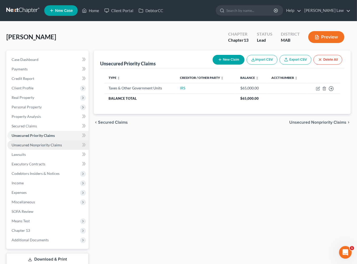
drag, startPoint x: 59, startPoint y: 181, endPoint x: 59, endPoint y: 178, distance: 3.2
click at [59, 147] on span "Unsecured Nonpriority Claims" at bounding box center [37, 145] width 50 height 4
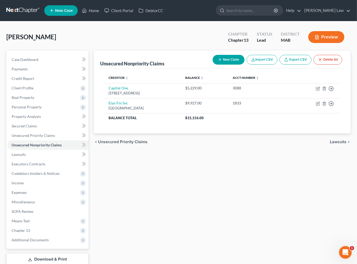
click at [218, 62] on icon "button" at bounding box center [220, 59] width 4 height 4
select select "0"
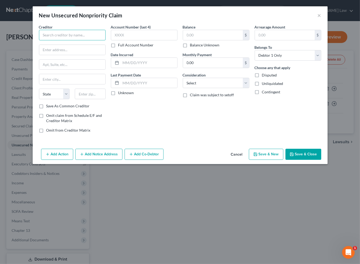
click at [70, 40] on input "text" at bounding box center [72, 35] width 67 height 11
type input "Eastern Bank"
click at [220, 40] on input "text" at bounding box center [213, 35] width 60 height 10
click at [322, 160] on button "Save & Close" at bounding box center [304, 154] width 36 height 11
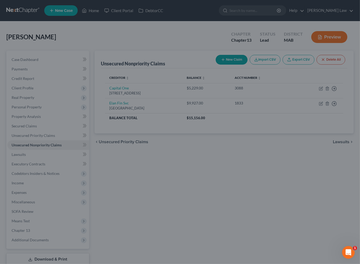
type input "50,000.00"
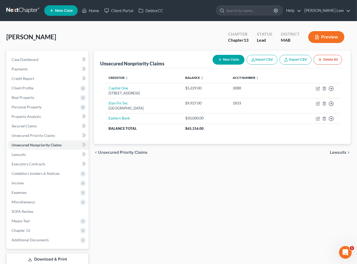
click at [213, 65] on button "New Claim" at bounding box center [229, 60] width 32 height 10
select select "0"
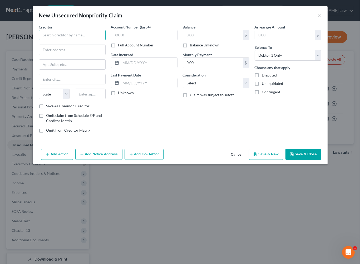
click at [53, 40] on input "text" at bounding box center [72, 35] width 67 height 11
drag, startPoint x: 200, startPoint y: 42, endPoint x: 204, endPoint y: 46, distance: 4.8
click at [201, 40] on input "text" at bounding box center [213, 35] width 60 height 10
type input "Elan"
click at [322, 160] on button "Save & Close" at bounding box center [304, 154] width 36 height 11
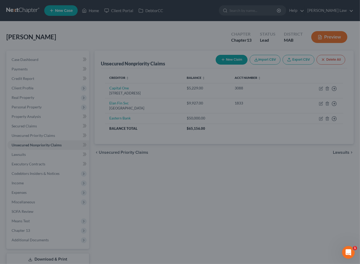
type input "39,000.00"
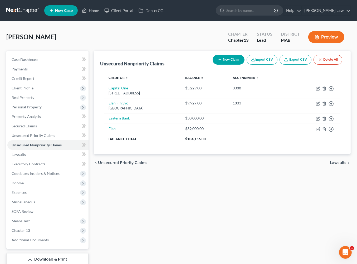
click at [213, 65] on button "New Claim" at bounding box center [229, 60] width 32 height 10
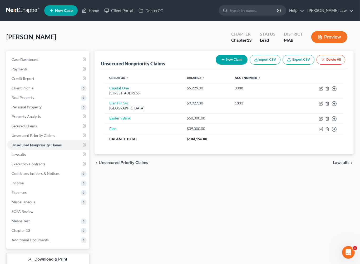
select select "0"
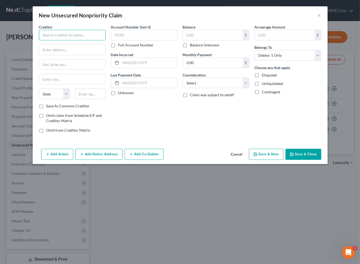
click at [39, 40] on input "text" at bounding box center [72, 35] width 67 height 11
type input "Citizens Bank"
click at [214, 40] on input "text" at bounding box center [213, 35] width 60 height 10
click at [322, 164] on div "Add Action Add Notice Address Add Co-Debtor Cancel Save & New Save & Close" at bounding box center [180, 155] width 295 height 17
click at [321, 160] on button "Save & Close" at bounding box center [304, 154] width 36 height 11
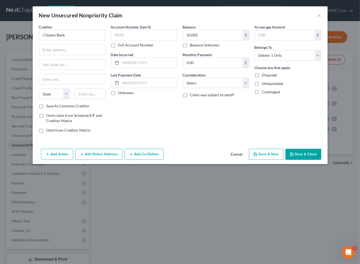
type input "10,005.00"
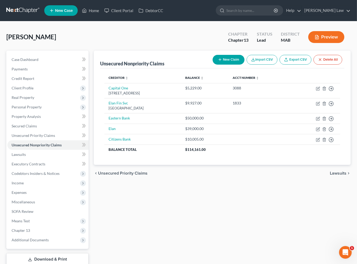
click at [218, 62] on icon "button" at bounding box center [220, 59] width 4 height 4
select select "0"
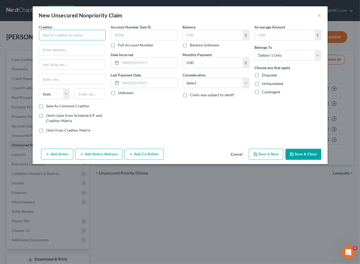
click at [51, 40] on input "text" at bounding box center [72, 35] width 67 height 11
click at [207, 40] on input "text" at bounding box center [213, 35] width 60 height 10
type input "SBA Eidl"
click at [322, 160] on button "Save & Close" at bounding box center [304, 154] width 36 height 11
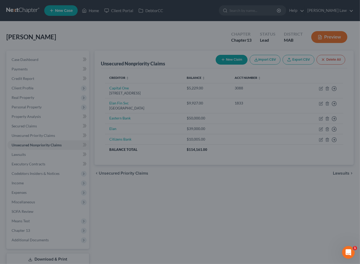
type input "200,250.00"
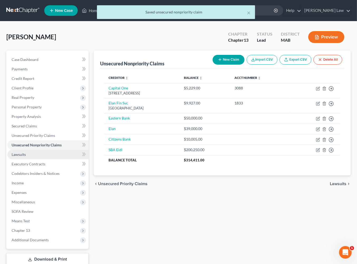
click at [26, 157] on span "Lawsuits" at bounding box center [19, 154] width 14 height 4
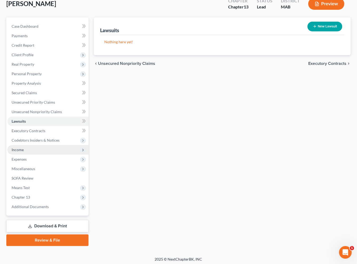
scroll to position [35, 0]
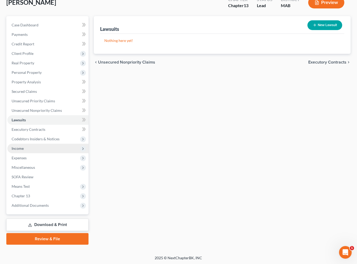
click at [24, 151] on span "Income" at bounding box center [18, 148] width 12 height 4
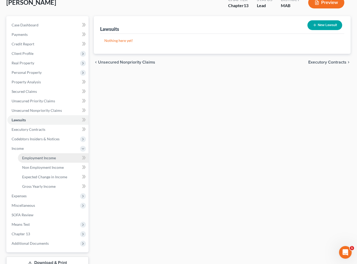
click at [56, 160] on span "Employment Income" at bounding box center [39, 158] width 34 height 4
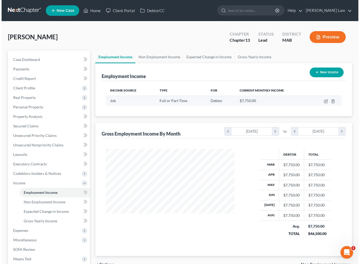
scroll to position [117, 139]
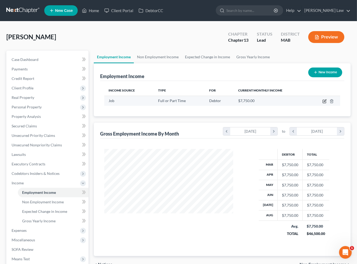
click at [323, 103] on icon "button" at bounding box center [325, 101] width 4 height 4
select select "0"
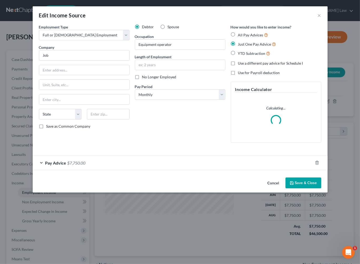
scroll to position [117, 141]
click at [41, 61] on input "Job" at bounding box center [84, 55] width 91 height 11
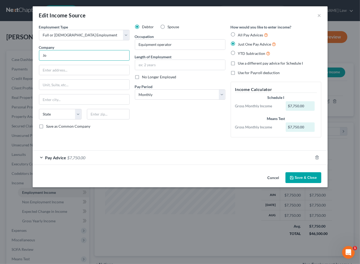
type input "J"
type input "Kealey Excavation Corp."
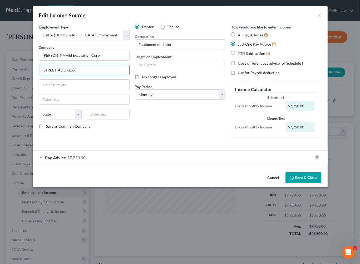
type input "407 Union Street"
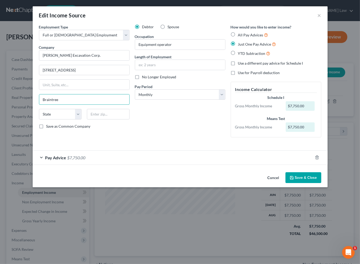
type input "Braintree"
select select "22"
type input "02184"
click at [173, 70] on input "text" at bounding box center [180, 65] width 90 height 10
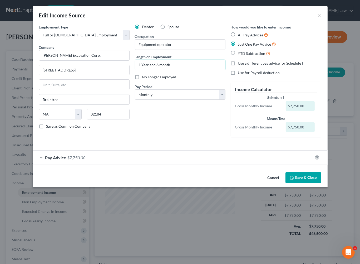
type input "1 Year and 6 month"
click at [115, 164] on div "Pay Advice $7,750.00" at bounding box center [173, 158] width 280 height 14
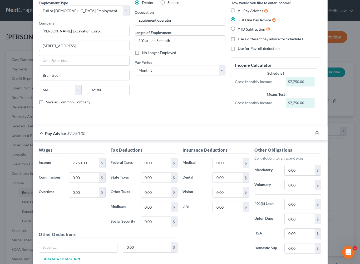
scroll to position [25, 0]
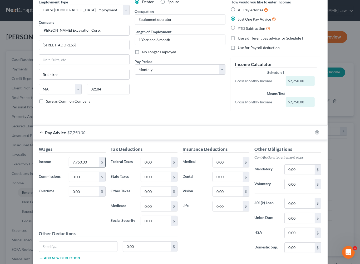
click at [79, 167] on input "7,750.00" at bounding box center [84, 162] width 30 height 10
type input "8,667"
click at [154, 167] on input "0.00" at bounding box center [156, 162] width 30 height 10
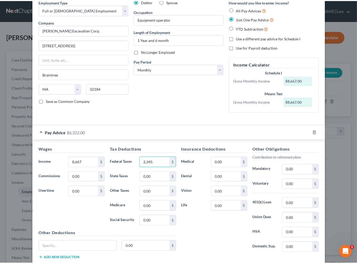
scroll to position [142, 0]
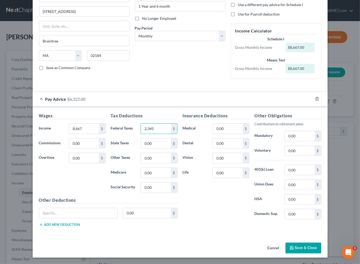
type input "2,345"
click at [322, 242] on button "Save & Close" at bounding box center [304, 247] width 36 height 11
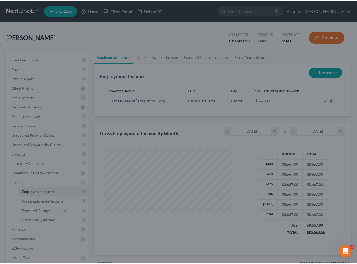
scroll to position [263468, 263446]
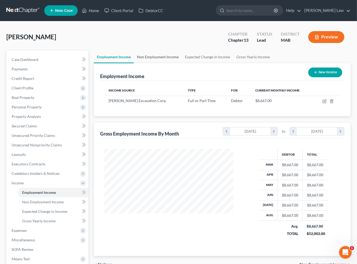
click at [175, 63] on link "Non Employment Income" at bounding box center [158, 57] width 48 height 13
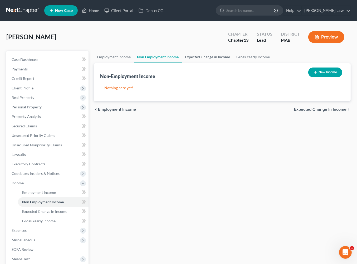
click at [233, 63] on link "Expected Change in Income" at bounding box center [207, 57] width 51 height 13
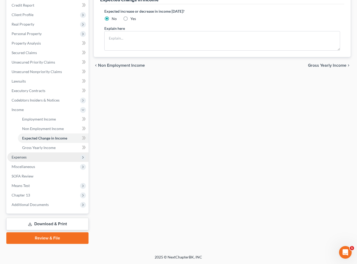
scroll to position [119, 0]
click at [27, 159] on span "Expenses" at bounding box center [19, 157] width 15 height 4
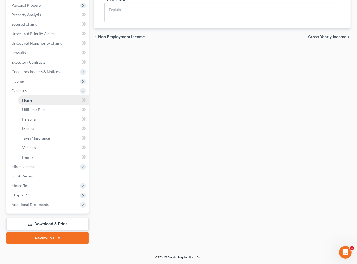
click at [32, 102] on span "Home" at bounding box center [27, 100] width 10 height 4
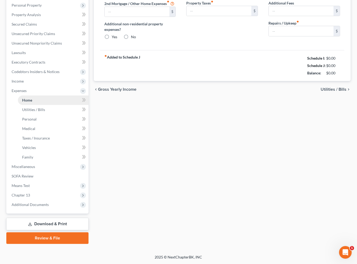
type input "0.00"
radio input "true"
type input "0.00"
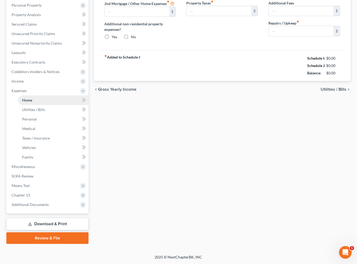
type input "0.00"
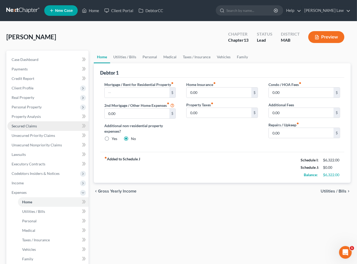
click at [37, 128] on span "Secured Claims" at bounding box center [24, 126] width 25 height 4
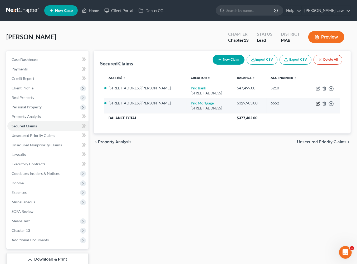
click at [316, 106] on icon "button" at bounding box center [318, 103] width 4 height 4
select select "36"
select select "10"
select select "2"
select select "0"
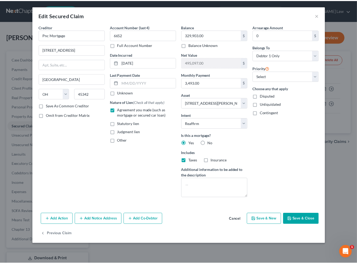
scroll to position [46, 0]
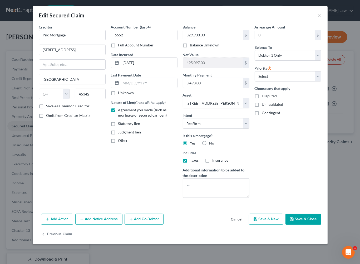
click at [322, 225] on button "Save & Close" at bounding box center [304, 219] width 36 height 11
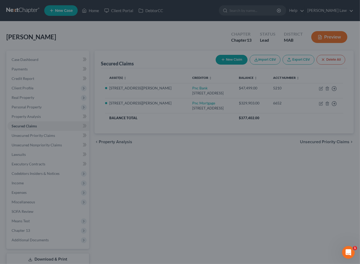
select select "10"
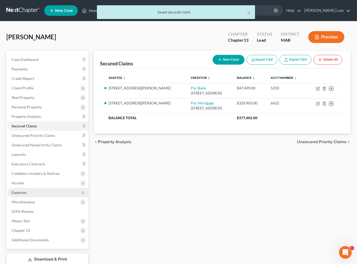
click at [43, 197] on span "Expenses" at bounding box center [47, 192] width 81 height 9
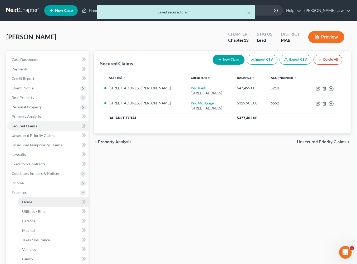
click at [43, 207] on link "Home" at bounding box center [53, 201] width 71 height 9
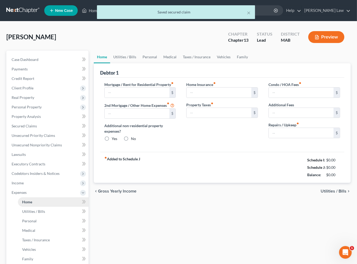
type input "0.00"
radio input "true"
type input "0.00"
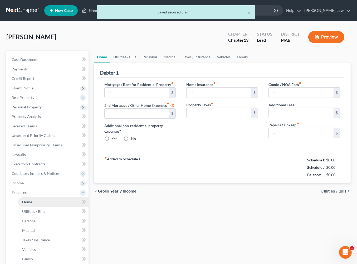
type input "0.00"
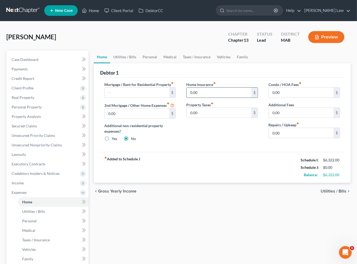
click at [203, 98] on input "0.00" at bounding box center [219, 93] width 65 height 10
drag, startPoint x: 204, startPoint y: 111, endPoint x: 183, endPoint y: 111, distance: 21.1
click at [183, 111] on div "Home Insurance fiber_manual_record 0.00 $ Property Taxes fiber_manual_record 0.…" at bounding box center [222, 114] width 82 height 64
click at [31, 128] on span "Secured Claims" at bounding box center [24, 126] width 25 height 4
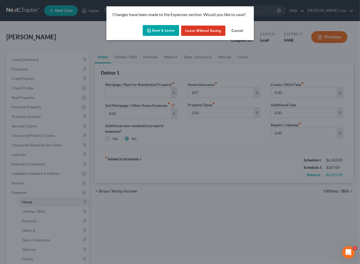
click at [157, 36] on button "Save & Leave" at bounding box center [161, 30] width 36 height 11
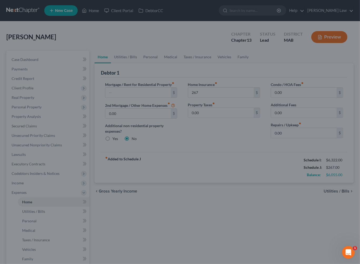
type input "267.00"
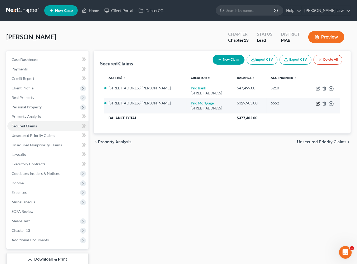
click at [316, 106] on icon "button" at bounding box center [318, 103] width 4 height 4
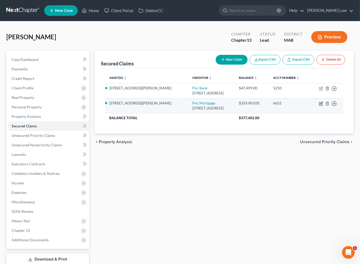
select select "36"
select select "10"
select select "2"
select select "0"
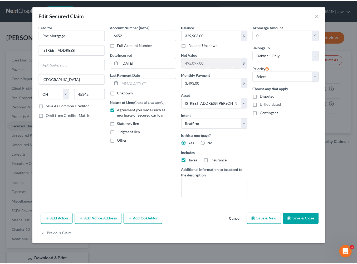
scroll to position [46, 0]
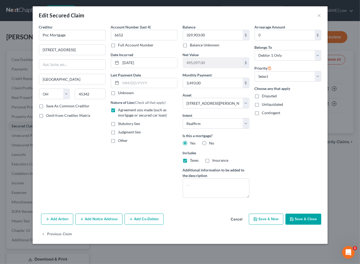
click at [321, 225] on button "Save & Close" at bounding box center [304, 219] width 36 height 11
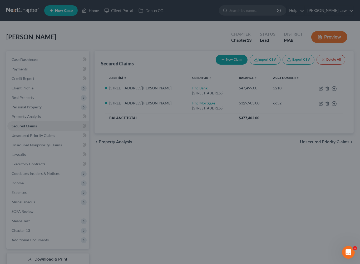
select select "10"
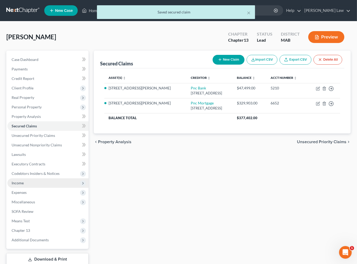
click at [24, 185] on span "Income" at bounding box center [18, 183] width 12 height 4
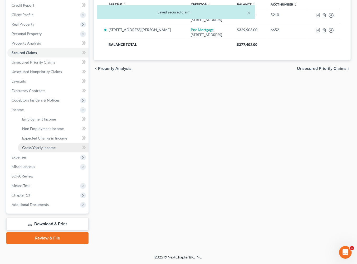
scroll to position [86, 0]
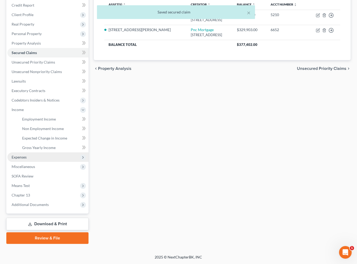
click at [20, 162] on span "Expenses" at bounding box center [47, 156] width 81 height 9
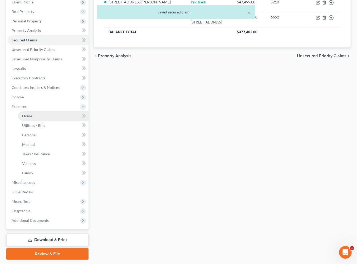
click at [32, 118] on span "Home" at bounding box center [27, 116] width 10 height 4
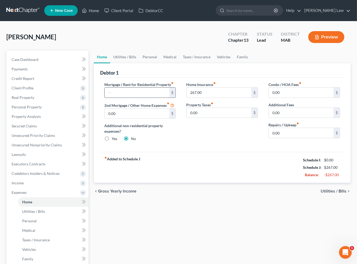
drag, startPoint x: 126, startPoint y: 118, endPoint x: 129, endPoint y: 118, distance: 2.7
click at [127, 98] on input "text" at bounding box center [137, 93] width 65 height 10
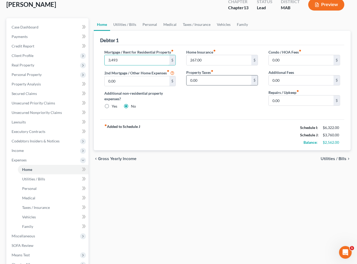
scroll to position [34, 0]
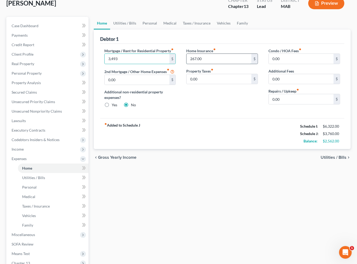
click at [210, 64] on input "267.00" at bounding box center [219, 59] width 65 height 10
drag, startPoint x: 139, startPoint y: 114, endPoint x: 138, endPoint y: 117, distance: 2.9
click at [139, 85] on input "0.00" at bounding box center [137, 80] width 65 height 10
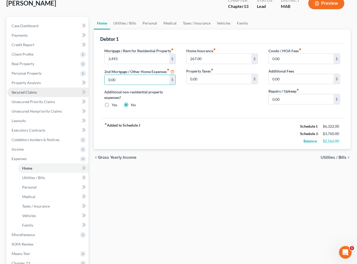
click at [25, 94] on span "Secured Claims" at bounding box center [24, 92] width 25 height 4
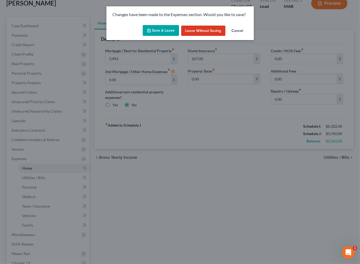
click at [156, 36] on button "Save & Leave" at bounding box center [161, 30] width 36 height 11
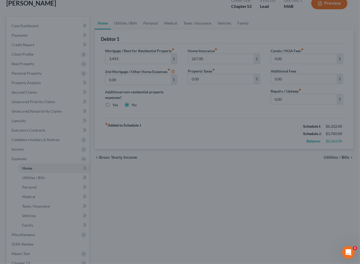
type input "3,493.00"
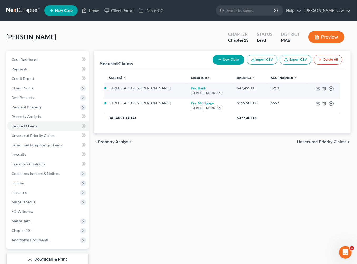
click at [313, 98] on td "Move to E Move to F Move to G Move to Notice Only" at bounding box center [323, 90] width 33 height 15
click at [316, 91] on icon "button" at bounding box center [318, 88] width 4 height 4
select select "36"
select select "10"
select select "2"
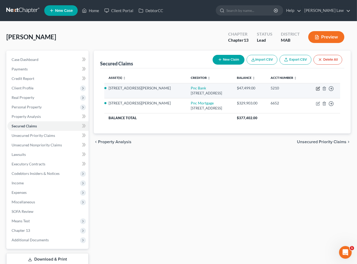
select select "0"
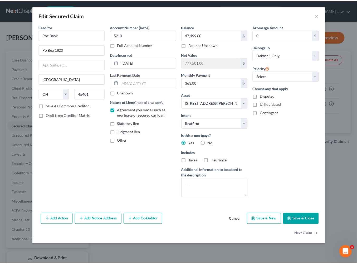
scroll to position [46, 0]
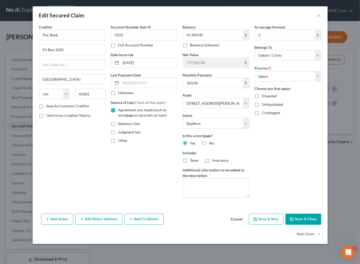
click at [322, 225] on button "Save & Close" at bounding box center [304, 219] width 36 height 11
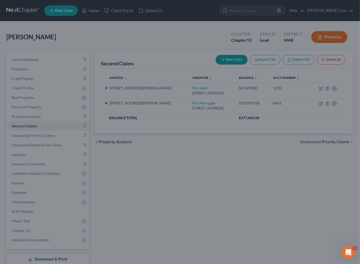
select select "10"
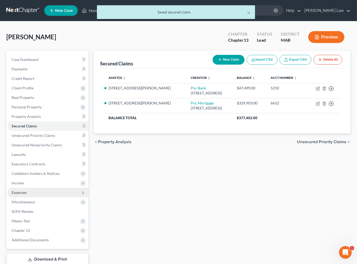
click at [19, 195] on span "Expenses" at bounding box center [19, 192] width 15 height 4
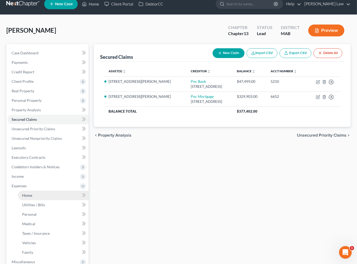
scroll to position [8, 0]
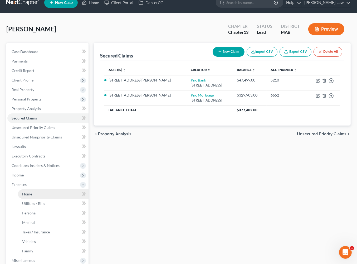
click at [40, 199] on link "Home" at bounding box center [53, 193] width 71 height 9
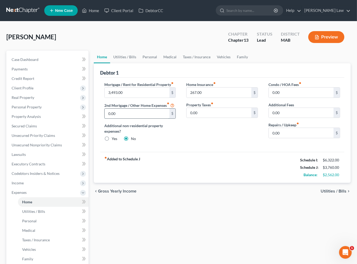
click at [124, 119] on input "0.00" at bounding box center [137, 114] width 65 height 10
type input "363.00"
drag, startPoint x: 140, startPoint y: 71, endPoint x: 90, endPoint y: 114, distance: 65.8
click at [139, 63] on link "Utilities / Bills" at bounding box center [124, 57] width 29 height 13
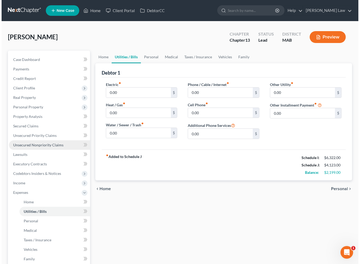
scroll to position [7, 0]
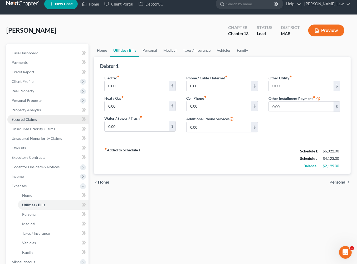
click at [37, 122] on span "Secured Claims" at bounding box center [24, 119] width 25 height 4
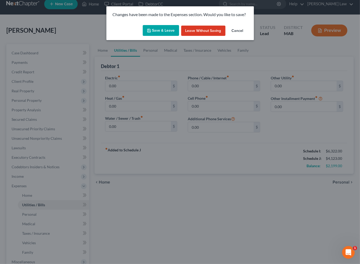
click at [166, 36] on button "Save & Leave" at bounding box center [161, 30] width 36 height 11
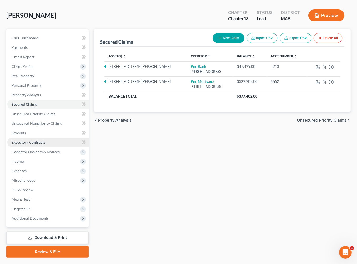
scroll to position [109, 0]
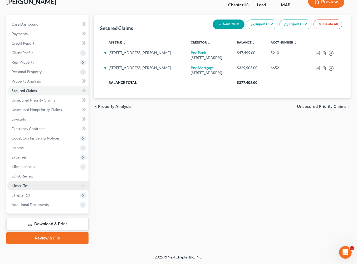
click at [30, 183] on span "Means Test" at bounding box center [21, 185] width 18 height 4
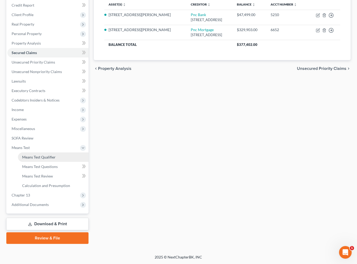
click at [53, 159] on span "Means Test Qualifier" at bounding box center [38, 157] width 33 height 4
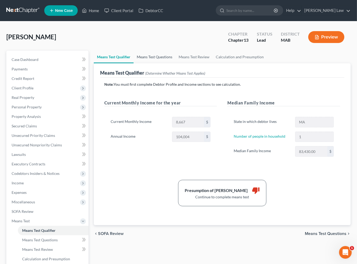
click at [171, 63] on link "Means Test Questions" at bounding box center [155, 57] width 42 height 13
select select "1"
select select "2"
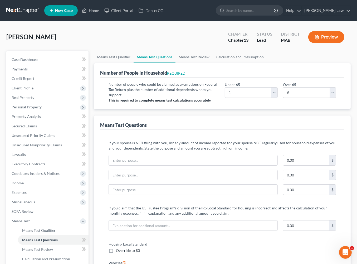
click at [321, 40] on button "Preview" at bounding box center [326, 37] width 36 height 12
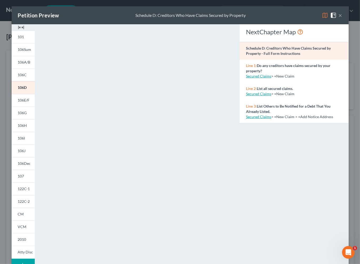
click at [18, 31] on img at bounding box center [21, 27] width 6 height 6
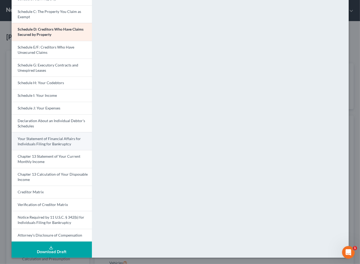
scroll to position [169, 0]
click at [56, 253] on button "Download Draft" at bounding box center [52, 249] width 80 height 16
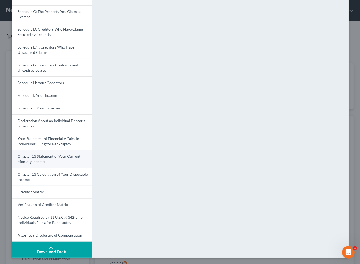
click at [49, 154] on span "Chapter 13 Statement of Your Current Monthly Income" at bounding box center [49, 159] width 63 height 10
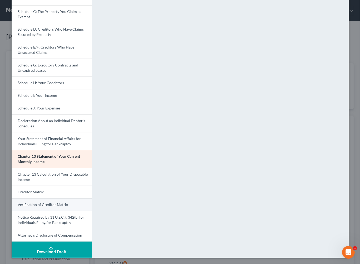
scroll to position [123, 0]
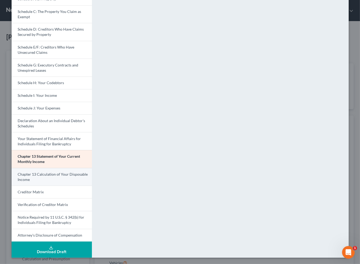
click at [66, 186] on link "Chapter 13 Calculation of Your Disposable Income" at bounding box center [52, 177] width 80 height 18
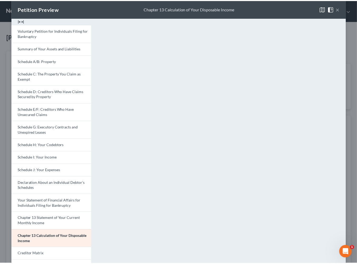
scroll to position [0, 0]
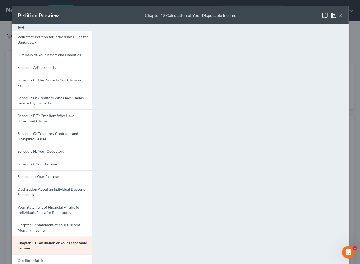
click at [340, 18] on button "×" at bounding box center [341, 15] width 4 height 6
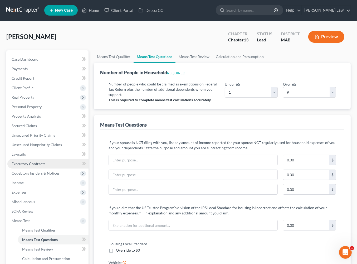
scroll to position [1, 0]
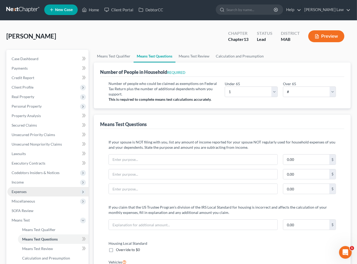
click at [32, 196] on span "Expenses" at bounding box center [47, 191] width 81 height 9
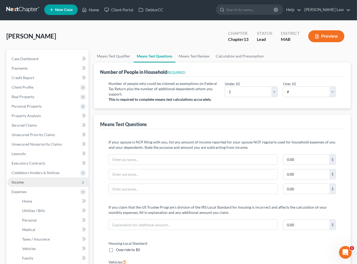
click at [24, 184] on span "Income" at bounding box center [18, 182] width 12 height 4
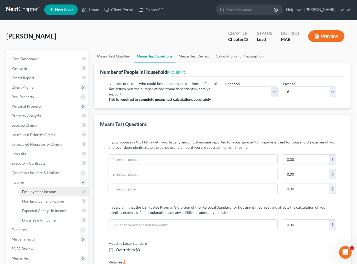
click at [48, 194] on span "Employment Income" at bounding box center [39, 191] width 34 height 4
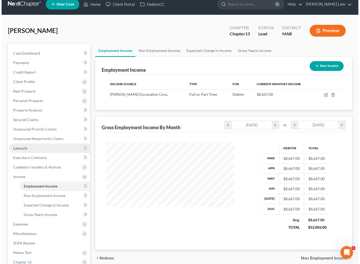
scroll to position [8, 0]
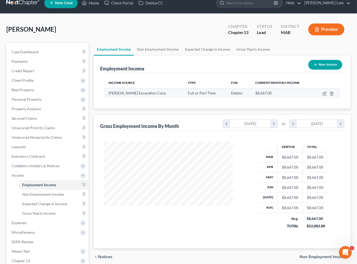
click at [320, 98] on td at bounding box center [327, 93] width 26 height 10
click at [323, 96] on icon "button" at bounding box center [325, 93] width 4 height 4
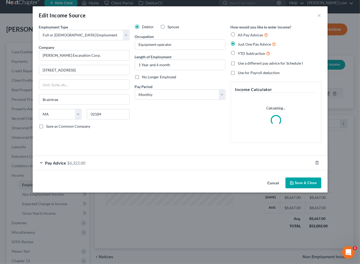
scroll to position [117, 141]
click at [141, 170] on div "Pay Advice $6,322.00" at bounding box center [173, 163] width 280 height 14
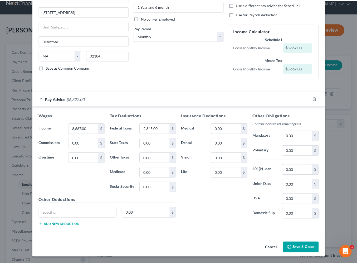
scroll to position [142, 0]
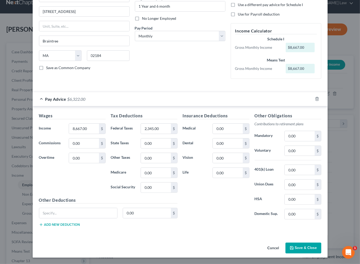
click at [312, 247] on button "Save & Close" at bounding box center [304, 247] width 36 height 11
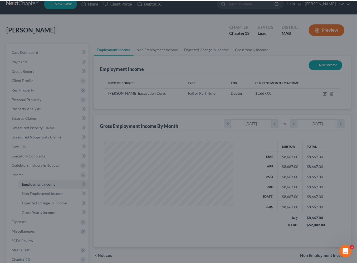
scroll to position [263468, 263446]
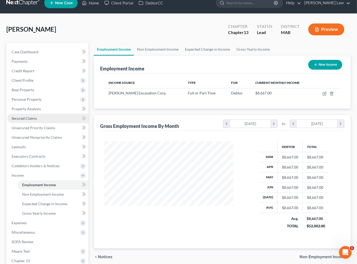
click at [37, 120] on span "Secured Claims" at bounding box center [24, 118] width 25 height 4
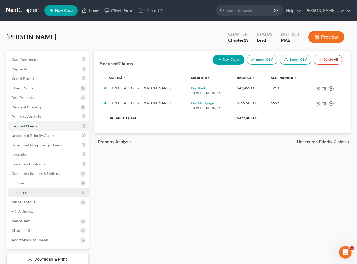
click at [27, 195] on span "Expenses" at bounding box center [19, 192] width 15 height 4
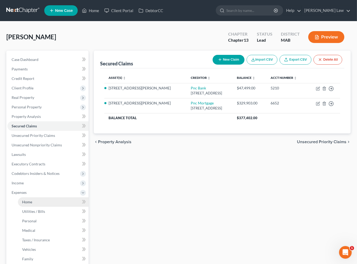
click at [38, 207] on link "Home" at bounding box center [53, 201] width 71 height 9
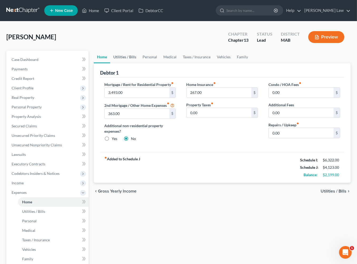
click at [123, 63] on link "Utilities / Bills" at bounding box center [124, 57] width 29 height 13
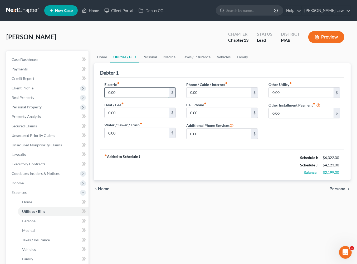
click at [129, 98] on input "0.00" at bounding box center [137, 93] width 65 height 10
click at [124, 118] on input "0.00" at bounding box center [137, 113] width 65 height 10
click at [142, 128] on label "Water / Sewer / Trash fiber_manual_record" at bounding box center [123, 125] width 38 height 6
click at [132, 138] on input "0.00" at bounding box center [137, 133] width 65 height 10
click at [215, 118] on input "0.00" at bounding box center [219, 113] width 65 height 10
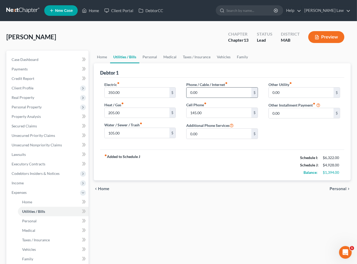
click at [218, 98] on input "0.00" at bounding box center [219, 93] width 65 height 10
click at [160, 63] on link "Personal" at bounding box center [149, 57] width 21 height 13
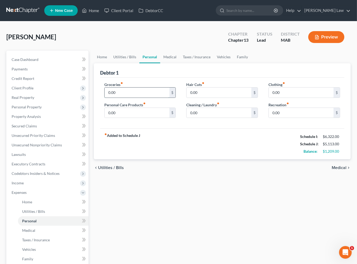
click at [129, 98] on input "0.00" at bounding box center [137, 93] width 65 height 10
click at [125, 118] on input "0.00" at bounding box center [137, 113] width 65 height 10
click at [232, 98] on input "0.00" at bounding box center [219, 93] width 65 height 10
click at [211, 118] on input "0.00" at bounding box center [219, 113] width 65 height 10
click at [283, 98] on input "0.00" at bounding box center [301, 93] width 65 height 10
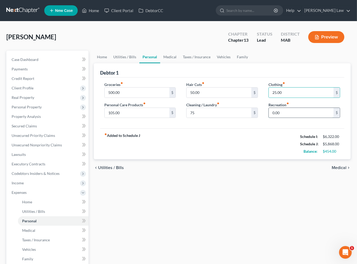
click at [280, 118] on input "0.00" at bounding box center [301, 113] width 65 height 10
click at [180, 63] on link "Medical" at bounding box center [170, 57] width 20 height 13
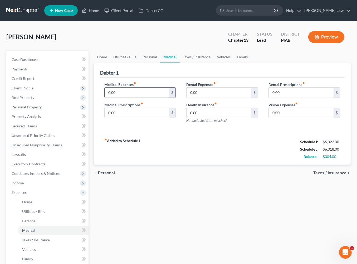
click at [124, 98] on input "0.00" at bounding box center [137, 93] width 65 height 10
click at [234, 63] on link "Vehicles" at bounding box center [224, 57] width 20 height 13
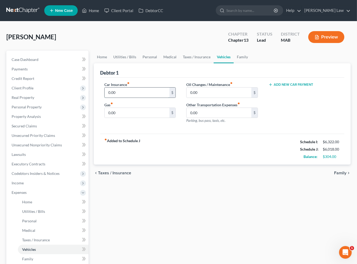
click at [137, 98] on input "0.00" at bounding box center [137, 93] width 65 height 10
click at [134, 118] on input "0.00" at bounding box center [137, 113] width 65 height 10
click at [43, 150] on link "Unsecured Nonpriority Claims" at bounding box center [47, 144] width 81 height 9
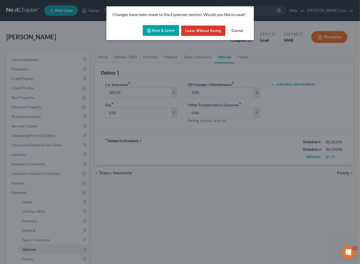
click at [147, 33] on icon "button" at bounding box center [149, 30] width 4 height 4
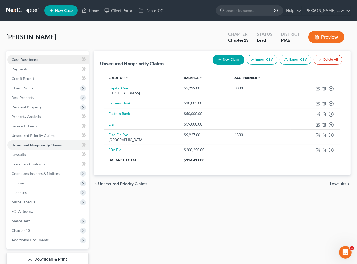
click at [37, 62] on span "Case Dashboard" at bounding box center [25, 59] width 27 height 4
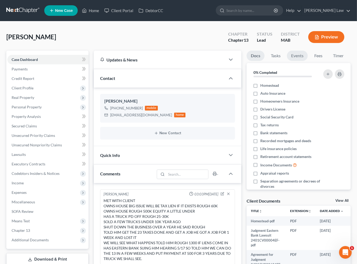
scroll to position [164, 0]
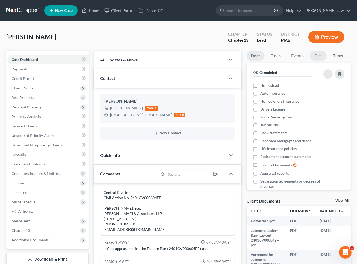
click at [310, 61] on link "Fees" at bounding box center [318, 56] width 17 height 10
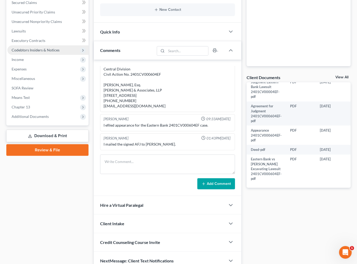
scroll to position [58, 0]
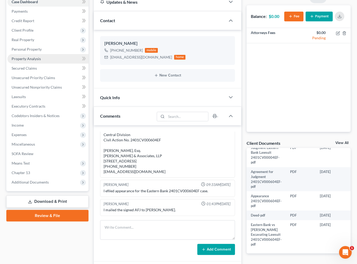
click at [32, 61] on span "Property Analysis" at bounding box center [26, 58] width 29 height 4
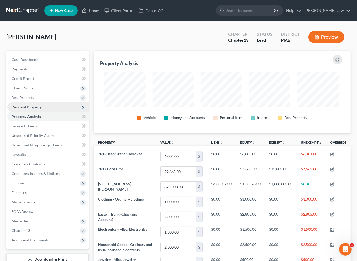
click at [30, 109] on span "Personal Property" at bounding box center [27, 107] width 30 height 4
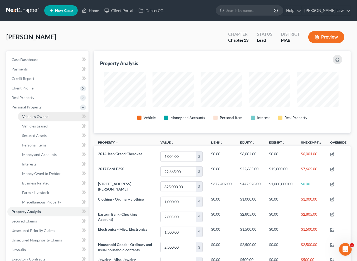
click at [45, 119] on span "Vehicles Owned" at bounding box center [35, 116] width 26 height 4
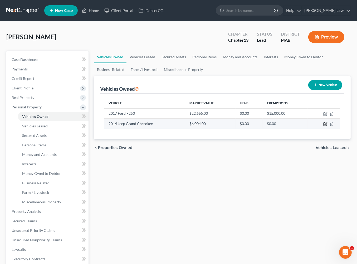
click at [325, 125] on icon "button" at bounding box center [326, 123] width 2 height 2
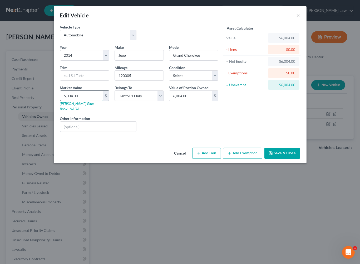
click at [63, 101] on input "6,004.00" at bounding box center [81, 96] width 42 height 10
click at [300, 159] on button "Save & Close" at bounding box center [283, 153] width 36 height 11
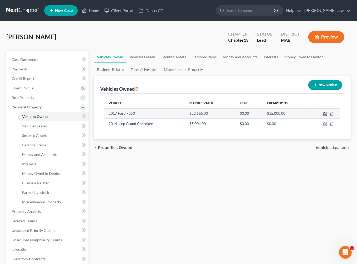
drag, startPoint x: 319, startPoint y: 140, endPoint x: 316, endPoint y: 140, distance: 3.2
click at [323, 116] on icon "button" at bounding box center [325, 114] width 4 height 4
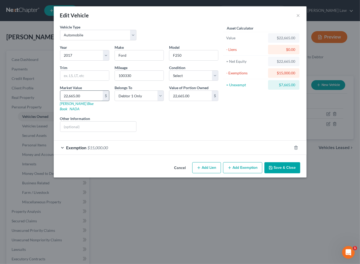
click at [73, 101] on input "22,665.00" at bounding box center [81, 96] width 42 height 10
click at [300, 173] on button "Save & Close" at bounding box center [283, 167] width 36 height 11
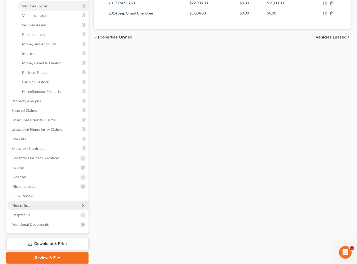
scroll to position [172, 0]
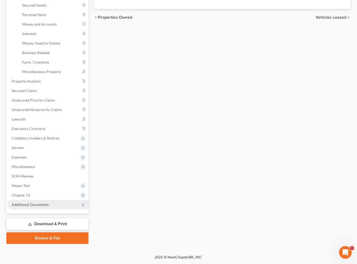
click at [49, 207] on span "Additional Documents" at bounding box center [30, 204] width 37 height 4
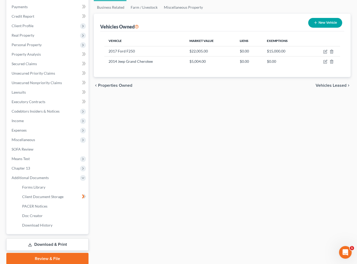
scroll to position [0, 0]
